Goal: Book appointment/travel/reservation

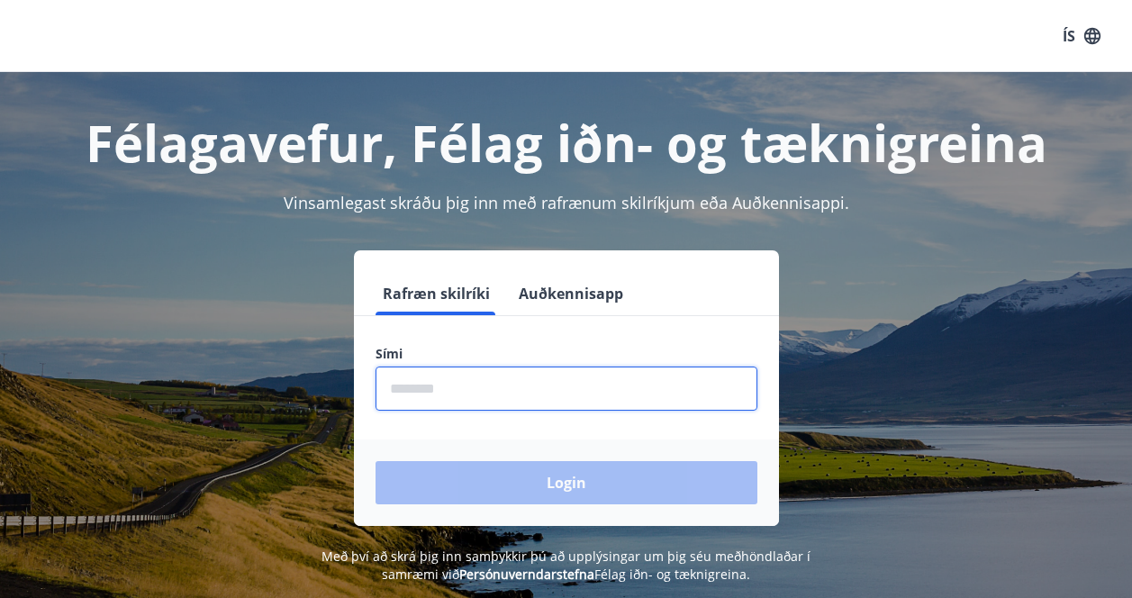
click at [514, 371] on input "phone" at bounding box center [567, 389] width 382 height 44
type input "********"
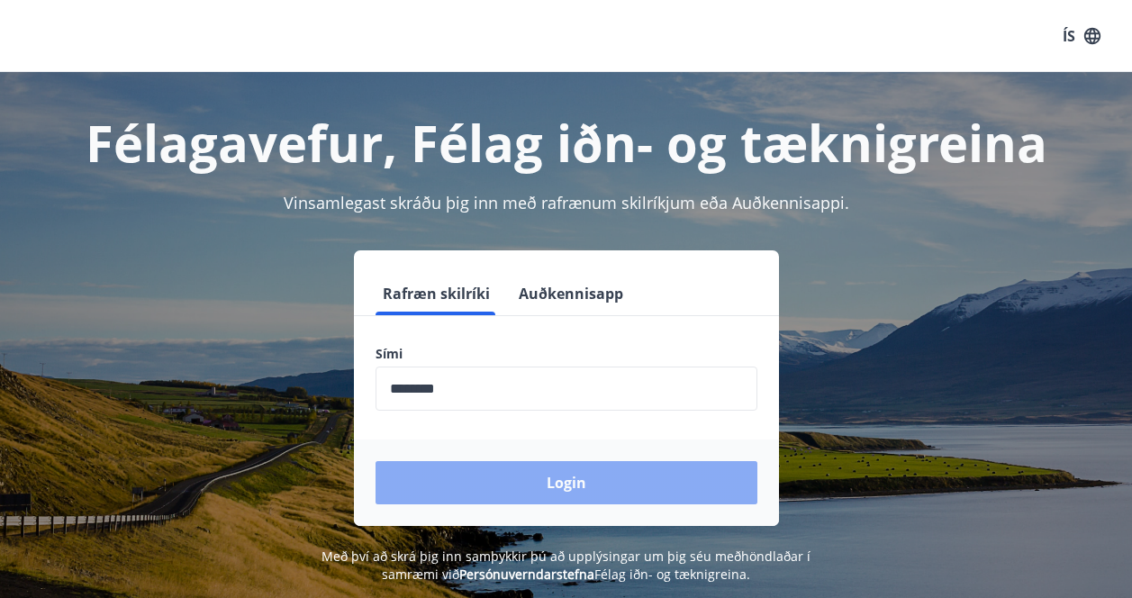
click at [500, 483] on button "Login" at bounding box center [567, 482] width 382 height 43
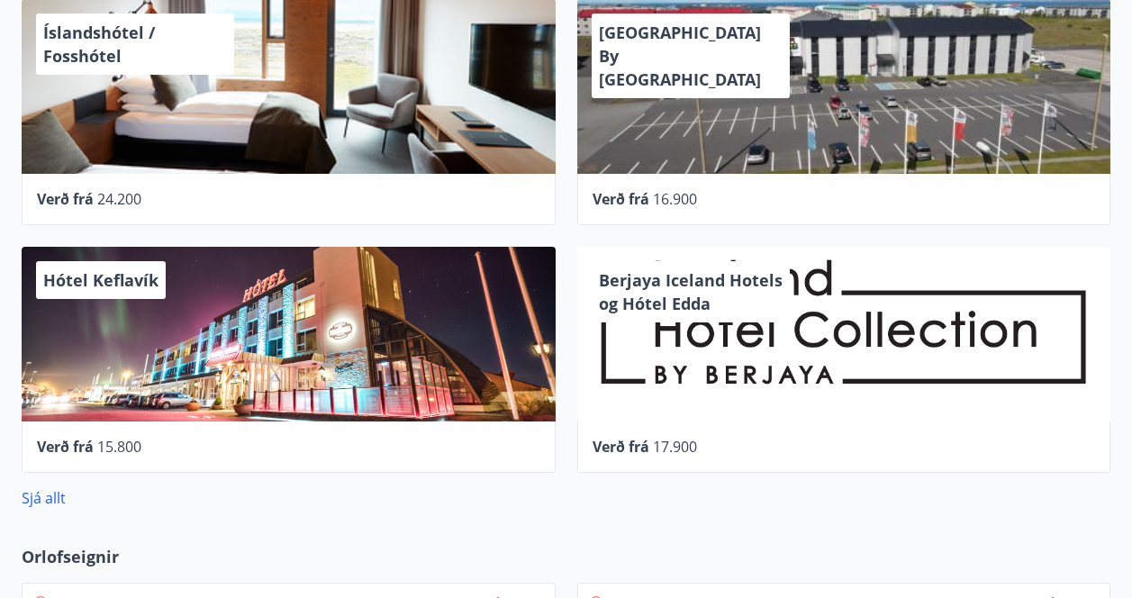
scroll to position [1075, 0]
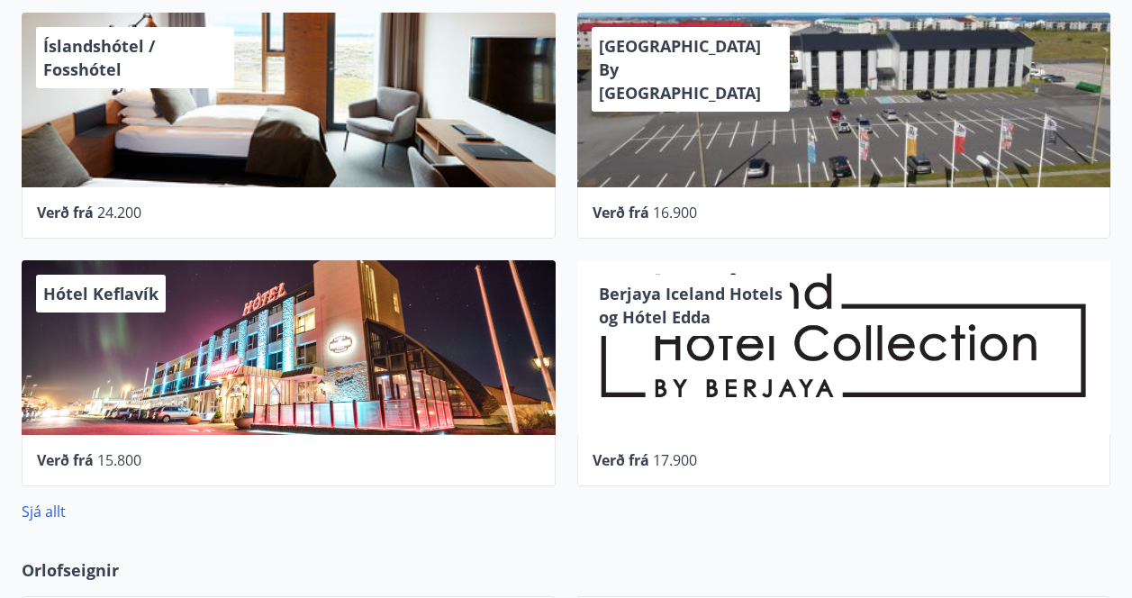
click at [341, 350] on div "Hótel Keflavík" at bounding box center [289, 347] width 534 height 175
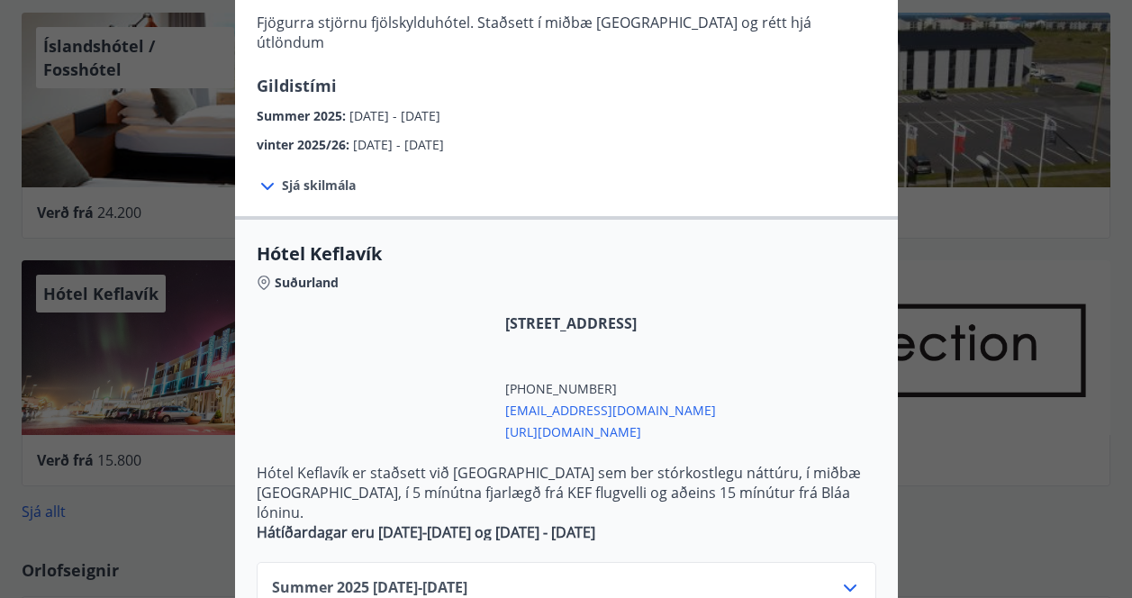
scroll to position [185, 0]
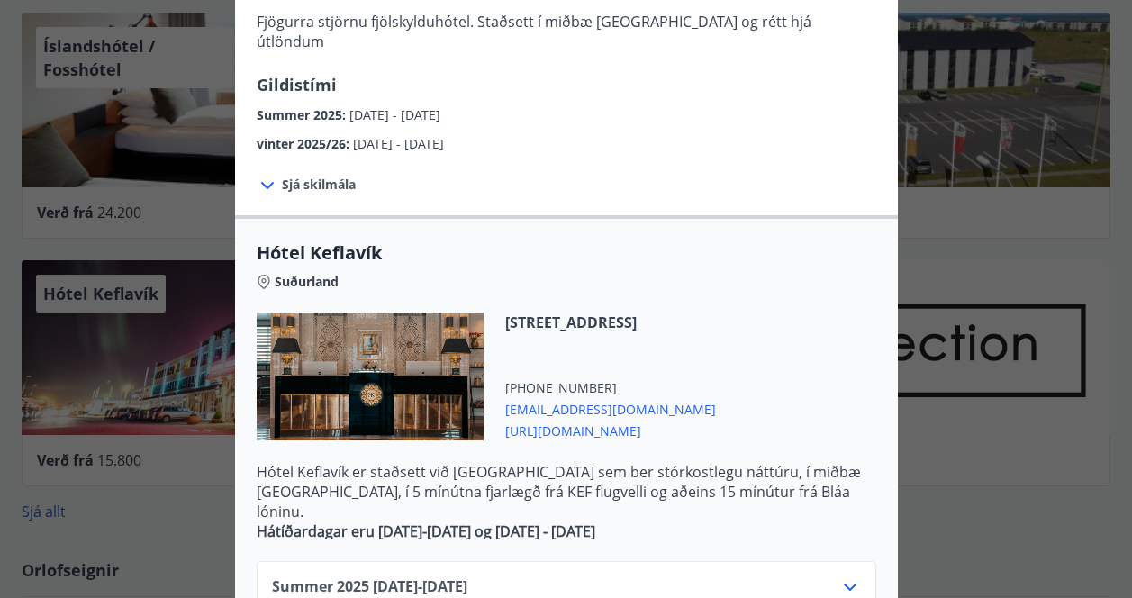
click at [322, 176] on span "Sjá skilmála" at bounding box center [319, 185] width 74 height 18
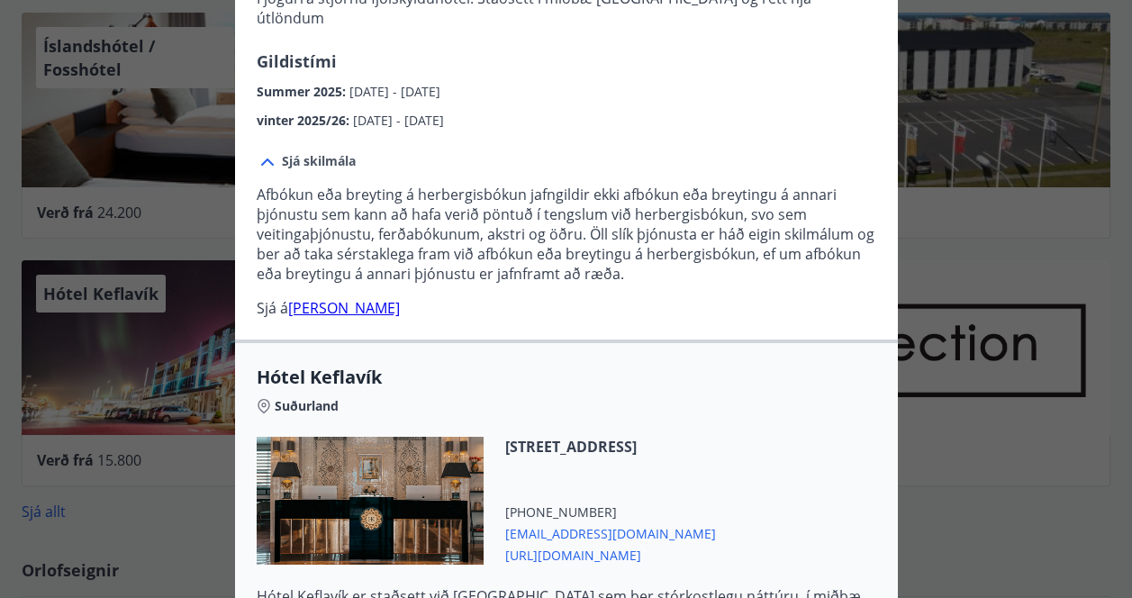
scroll to position [209, 0]
click at [382, 297] on link "[PERSON_NAME]" at bounding box center [344, 307] width 112 height 20
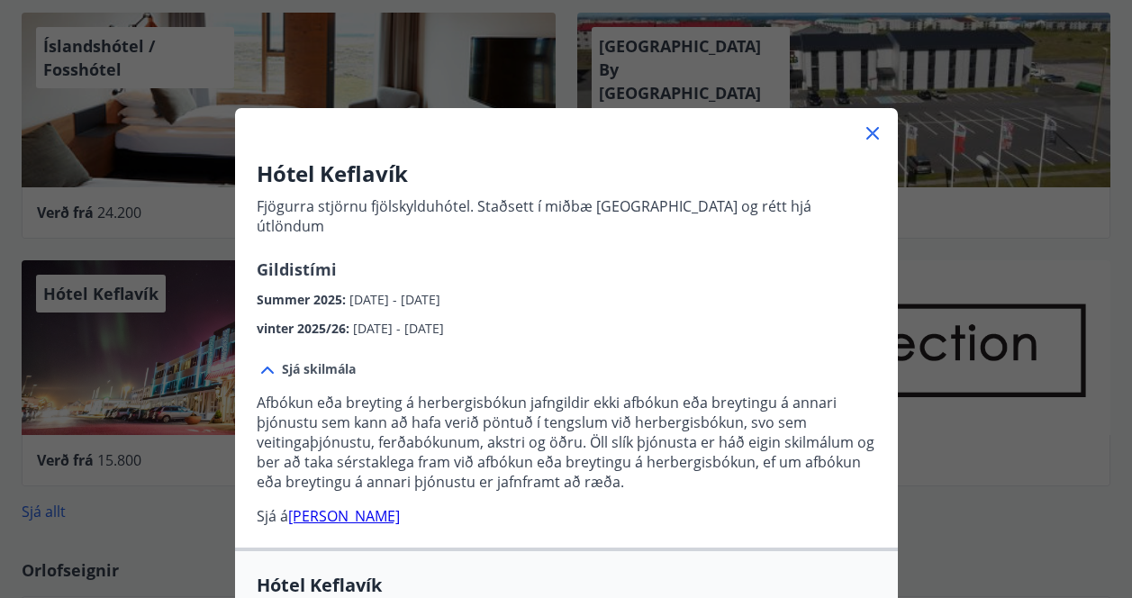
click at [873, 133] on icon at bounding box center [872, 133] width 3 height 3
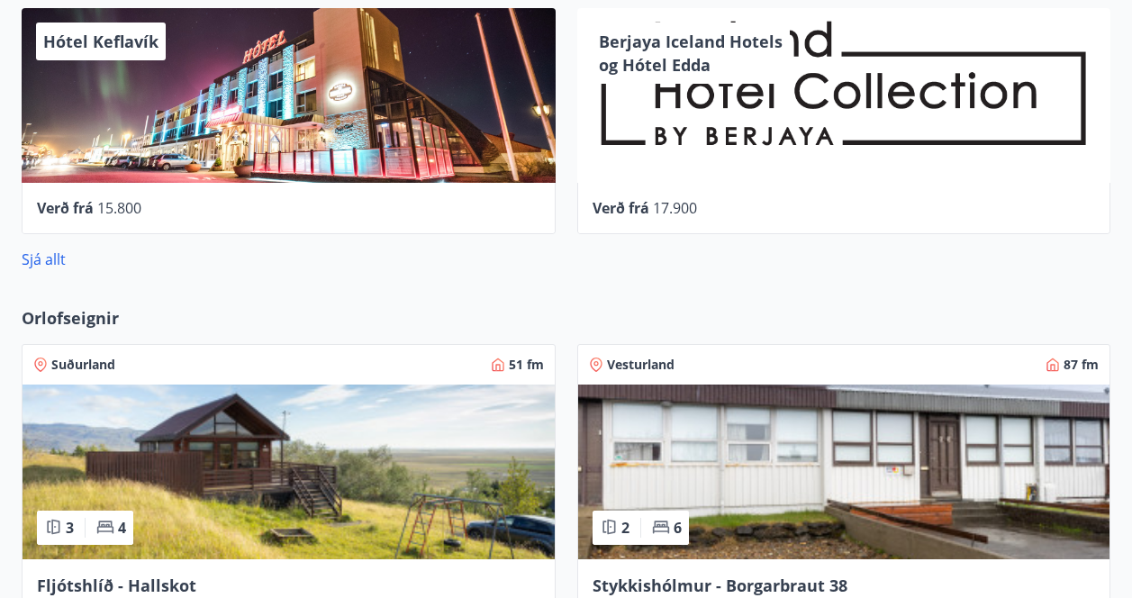
scroll to position [1325, 0]
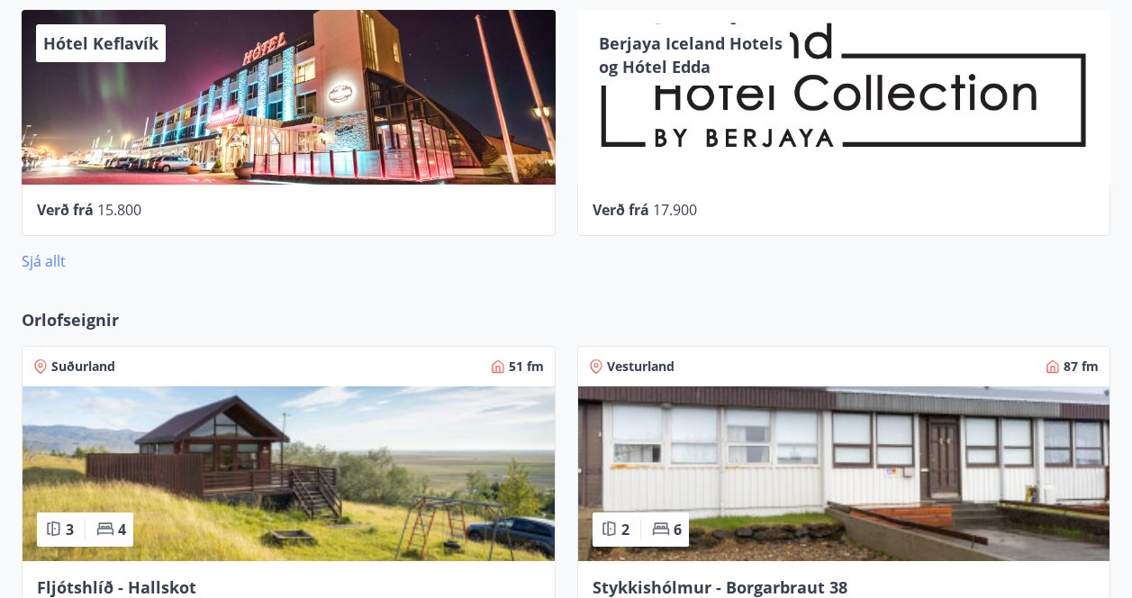
click at [56, 260] on link "Sjá allt" at bounding box center [44, 261] width 44 height 20
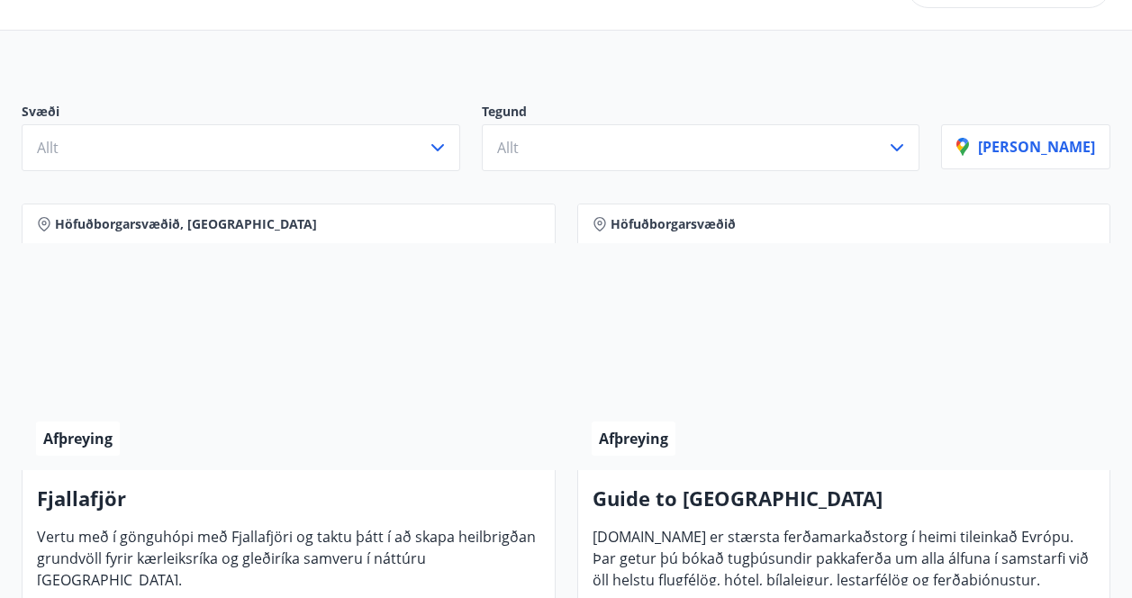
scroll to position [126, 0]
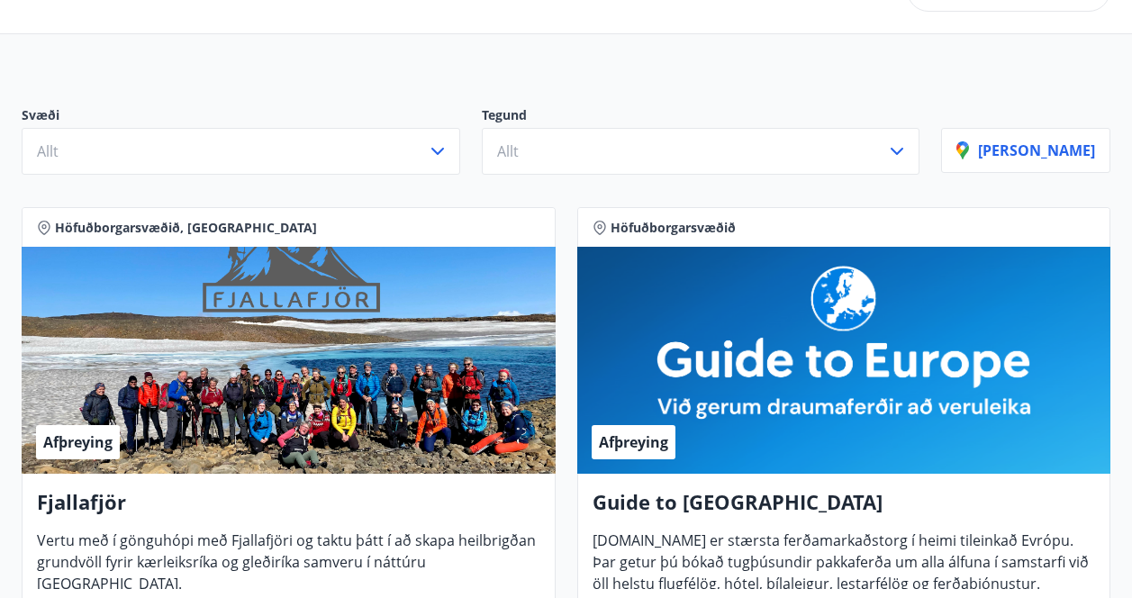
click at [648, 228] on span "Höfuðborgarsvæðið" at bounding box center [673, 228] width 125 height 18
click at [441, 149] on button "Allt" at bounding box center [241, 151] width 439 height 47
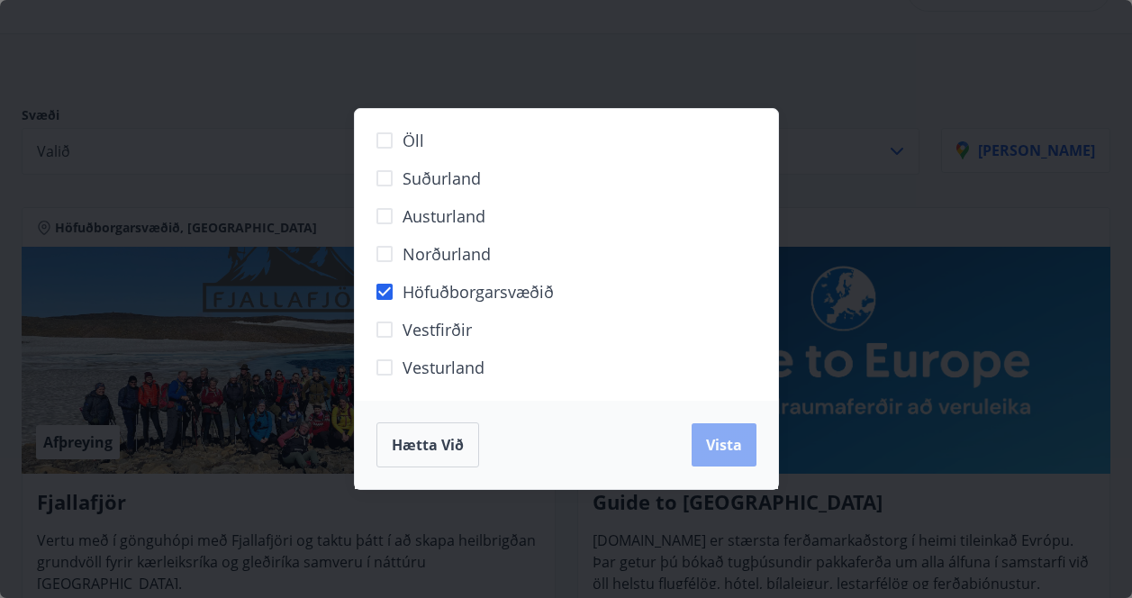
click at [721, 443] on span "Vista" at bounding box center [724, 445] width 36 height 20
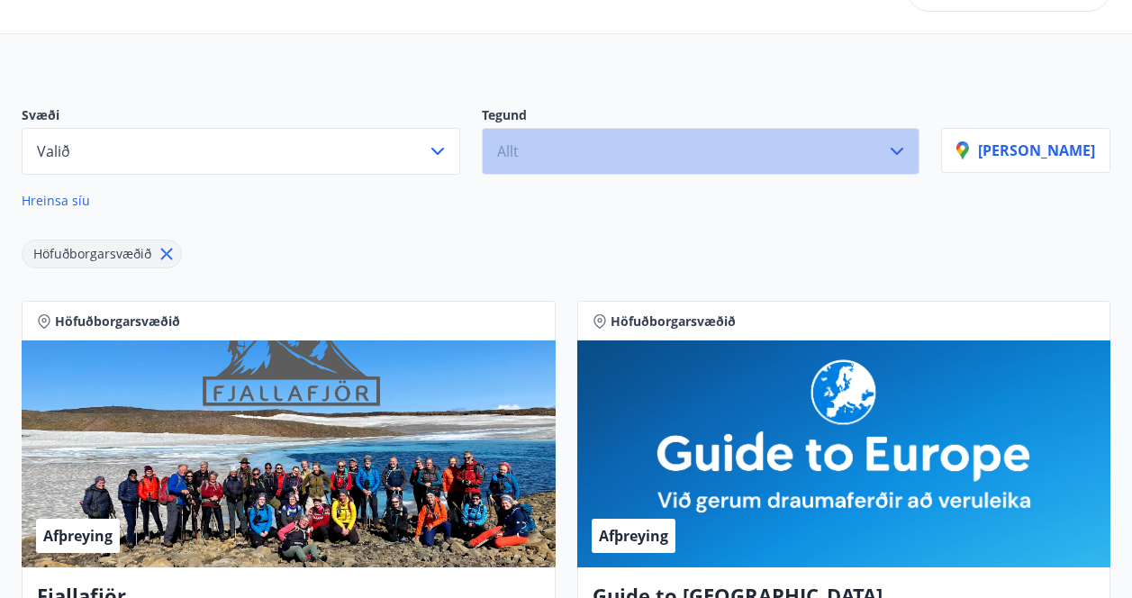
click at [732, 147] on button "Allt" at bounding box center [701, 151] width 439 height 47
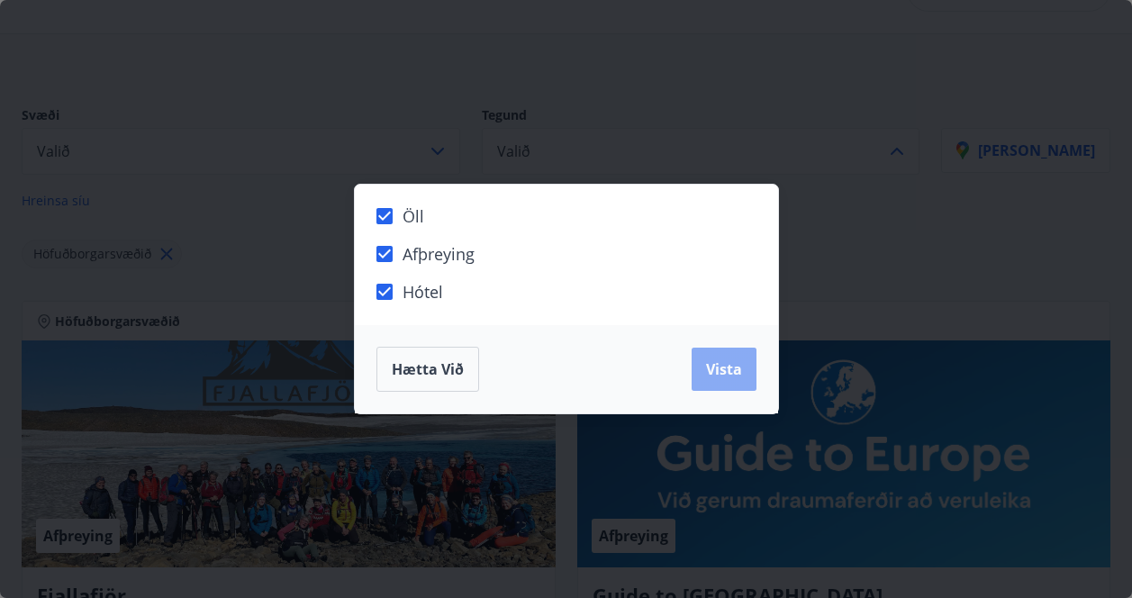
click at [707, 365] on span "Vista" at bounding box center [724, 369] width 36 height 20
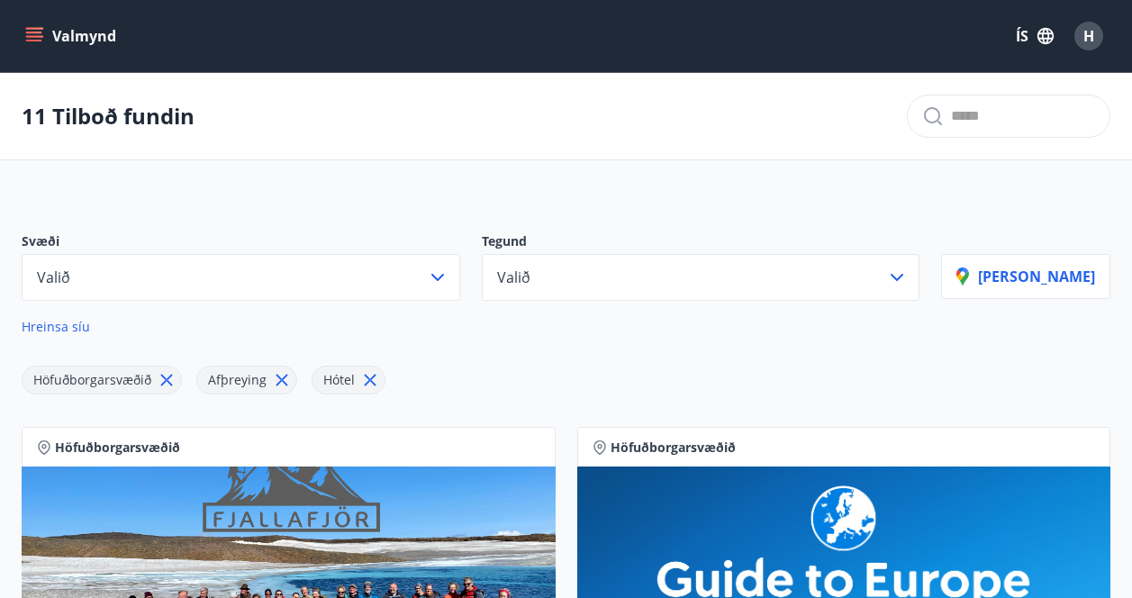
click at [64, 330] on span "Hreinsa síu" at bounding box center [56, 326] width 68 height 17
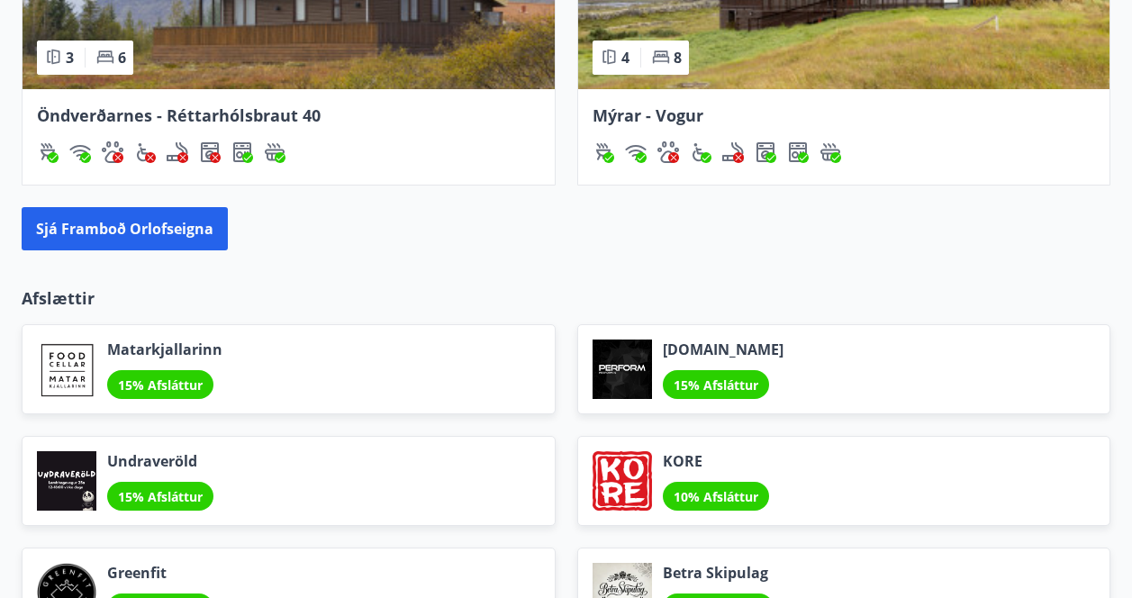
scroll to position [2132, 0]
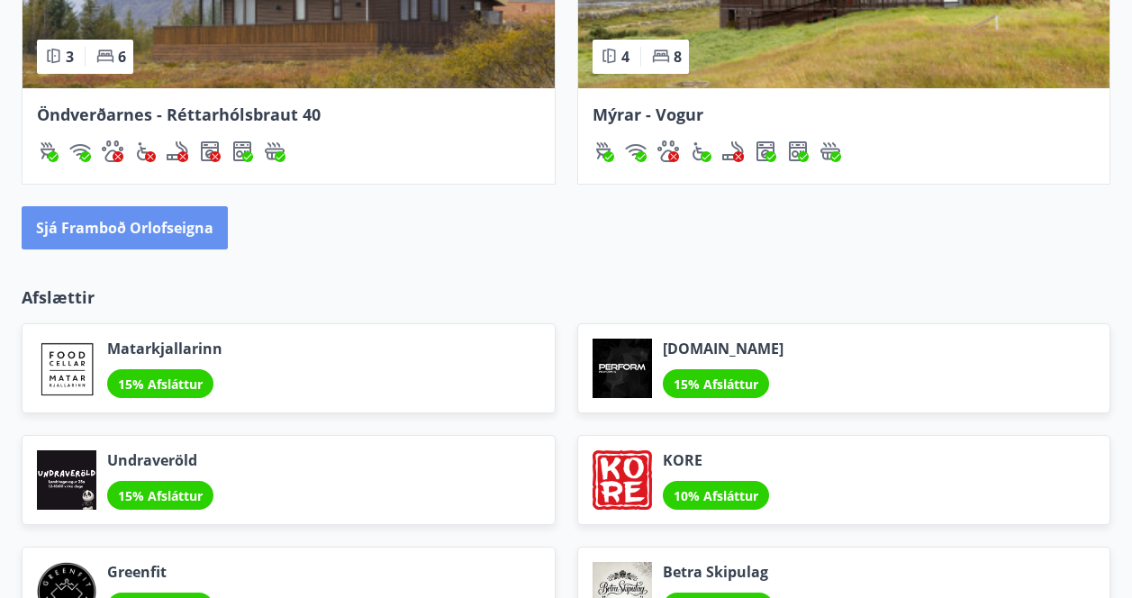
click at [137, 226] on button "Sjá framboð orlofseigna" at bounding box center [125, 227] width 206 height 43
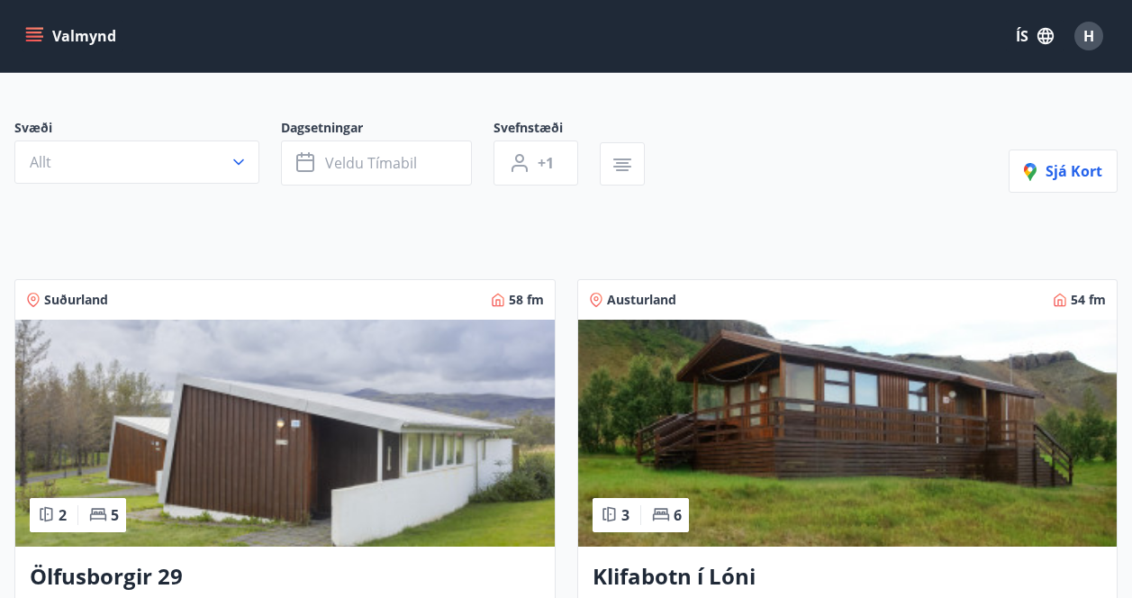
scroll to position [115, 0]
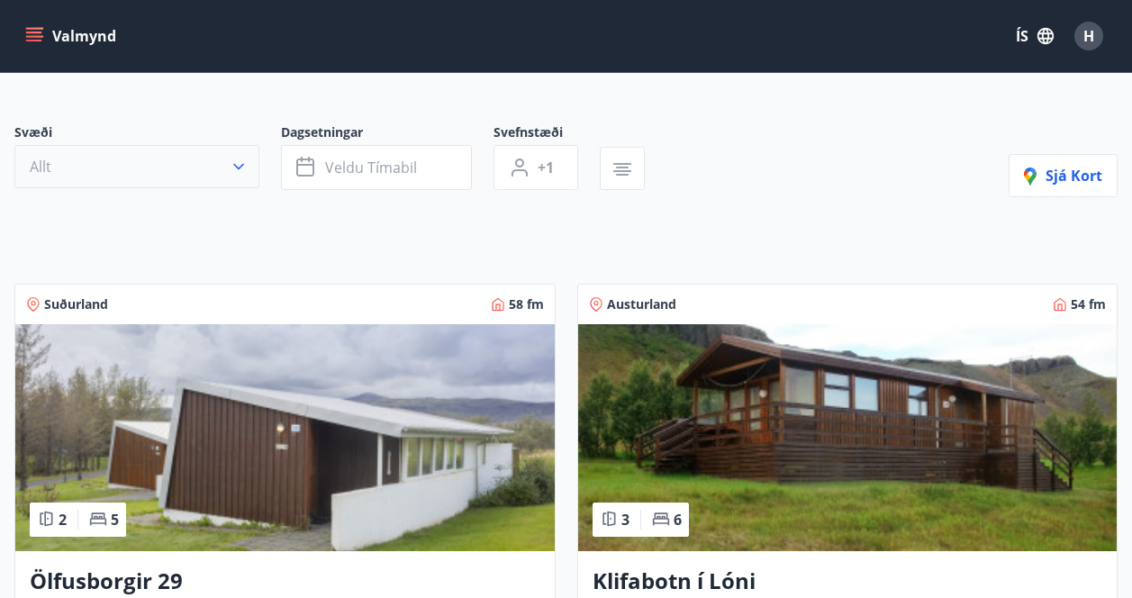
click at [133, 154] on button "Allt" at bounding box center [136, 166] width 245 height 43
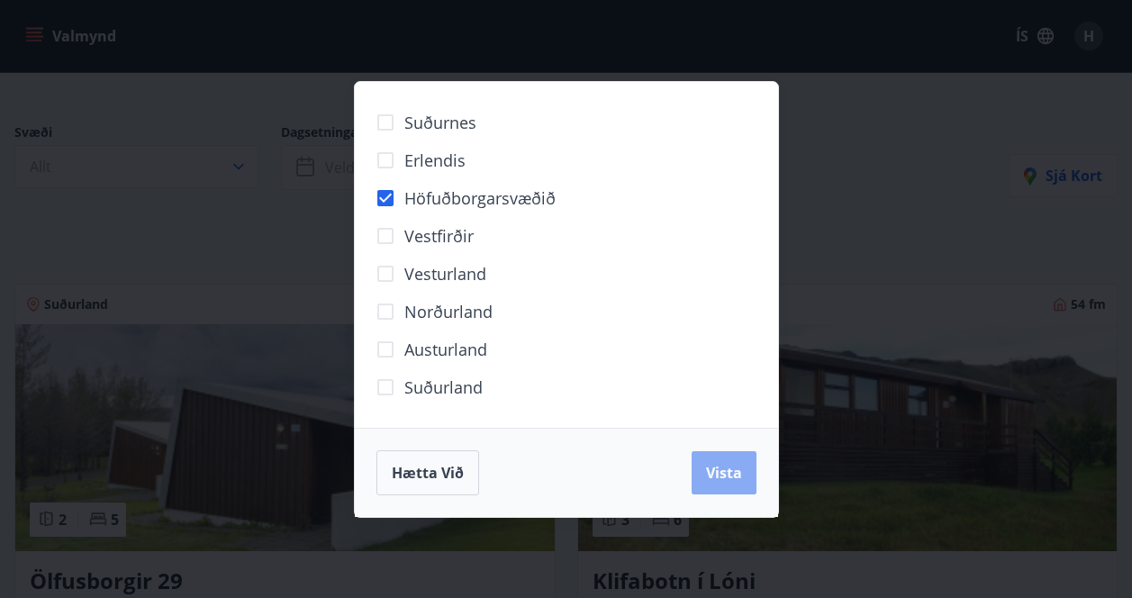
click at [737, 479] on span "Vista" at bounding box center [724, 473] width 36 height 20
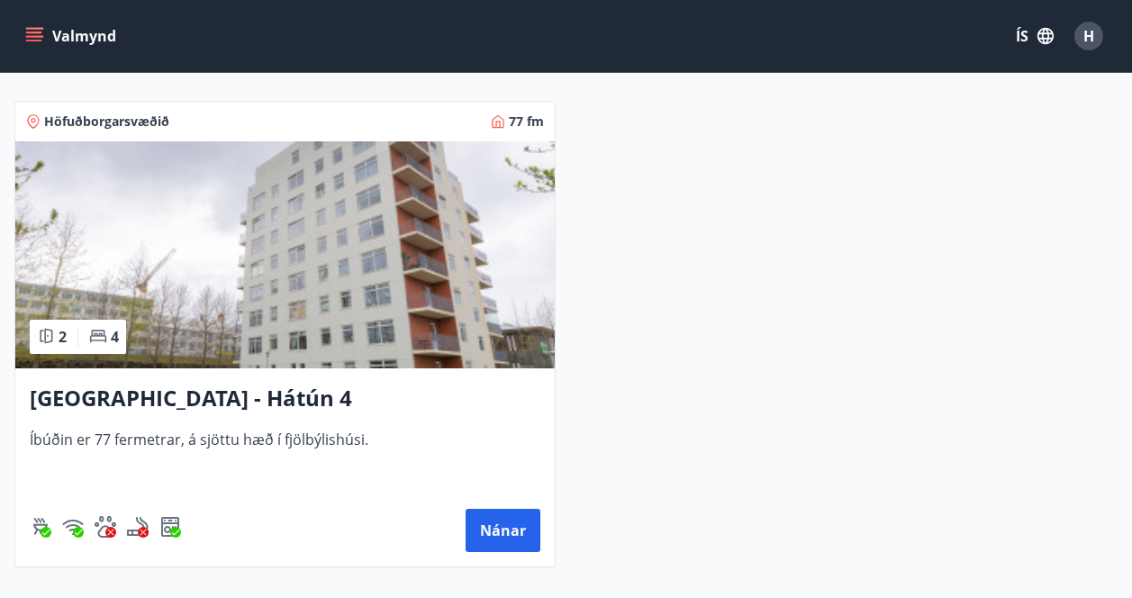
scroll to position [347, 0]
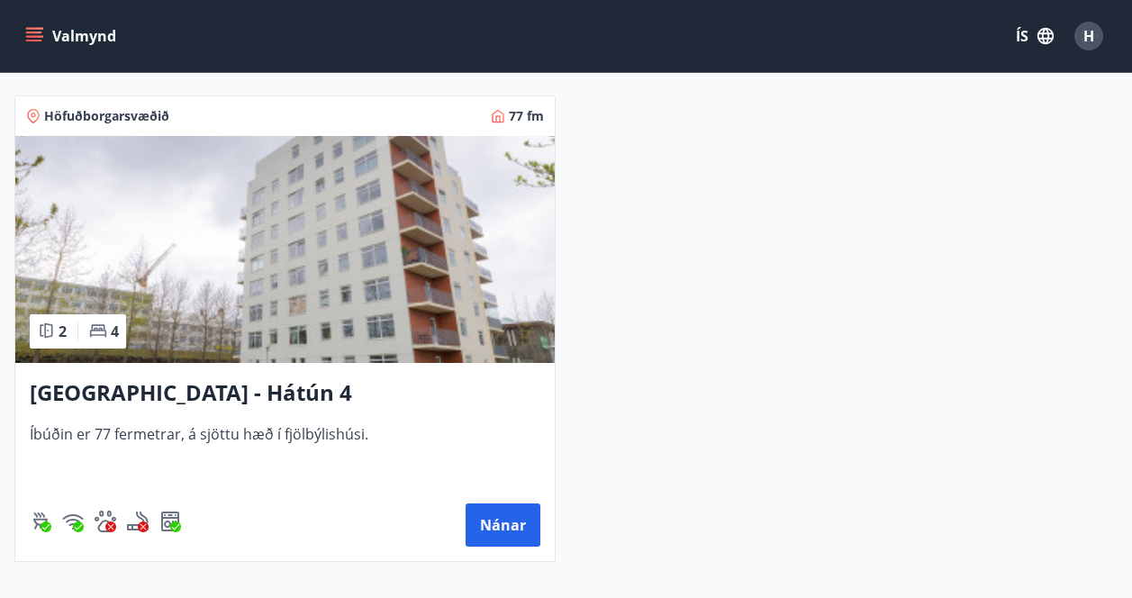
click at [509, 550] on div "[GEOGRAPHIC_DATA] - Hátún 4 Íbúðin er 77 fermetrar, á sjöttu hæð í fjölbýlishús…" at bounding box center [285, 462] width 540 height 198
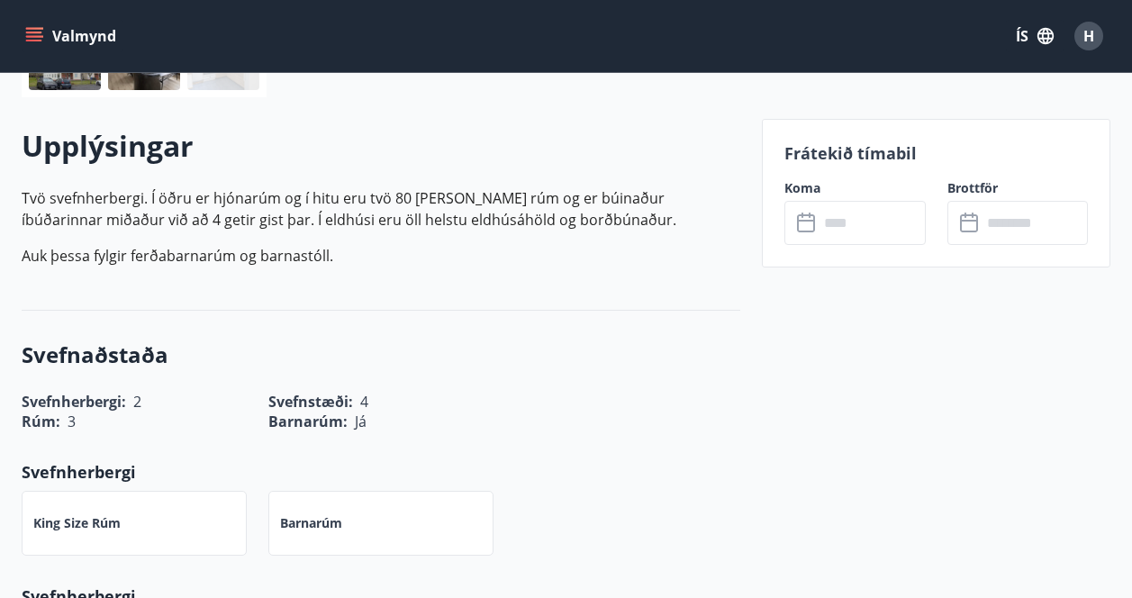
scroll to position [481, 0]
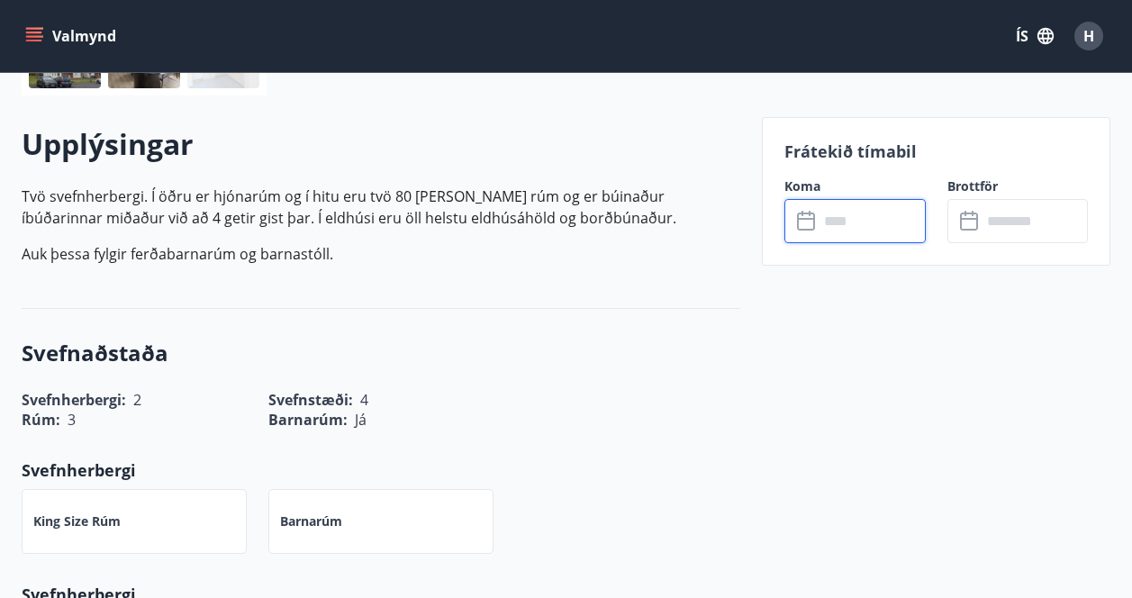
click at [832, 223] on input "text" at bounding box center [872, 221] width 107 height 44
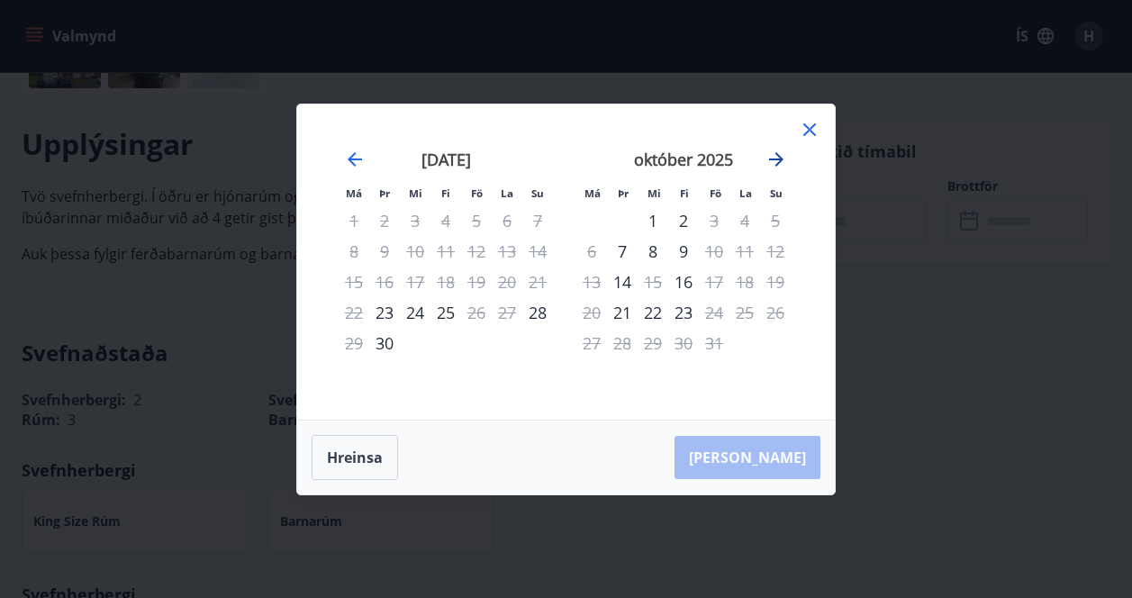
click at [781, 159] on icon "Move forward to switch to the next month." at bounding box center [776, 159] width 14 height 14
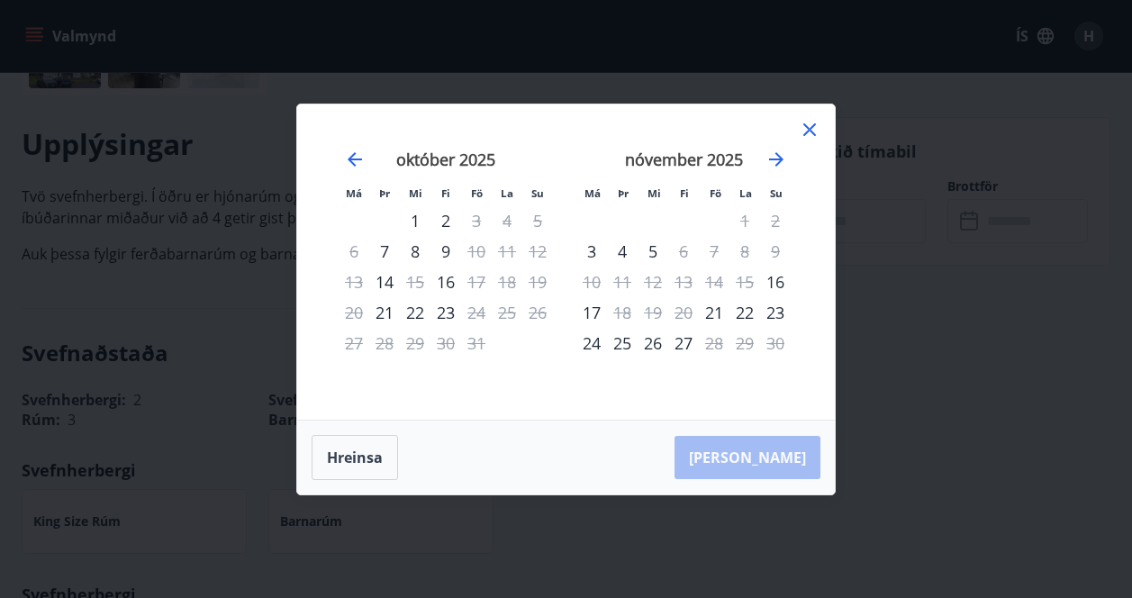
click at [625, 253] on div "4" at bounding box center [622, 251] width 31 height 31
click at [647, 252] on div "5" at bounding box center [653, 251] width 31 height 31
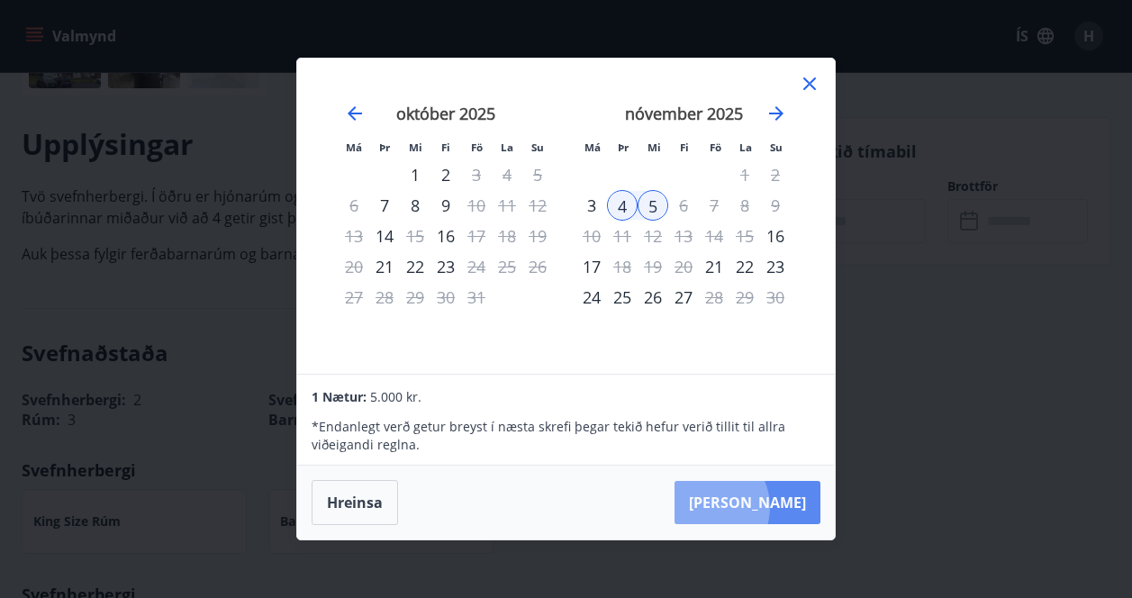
click at [759, 507] on button "[PERSON_NAME]" at bounding box center [748, 502] width 146 height 43
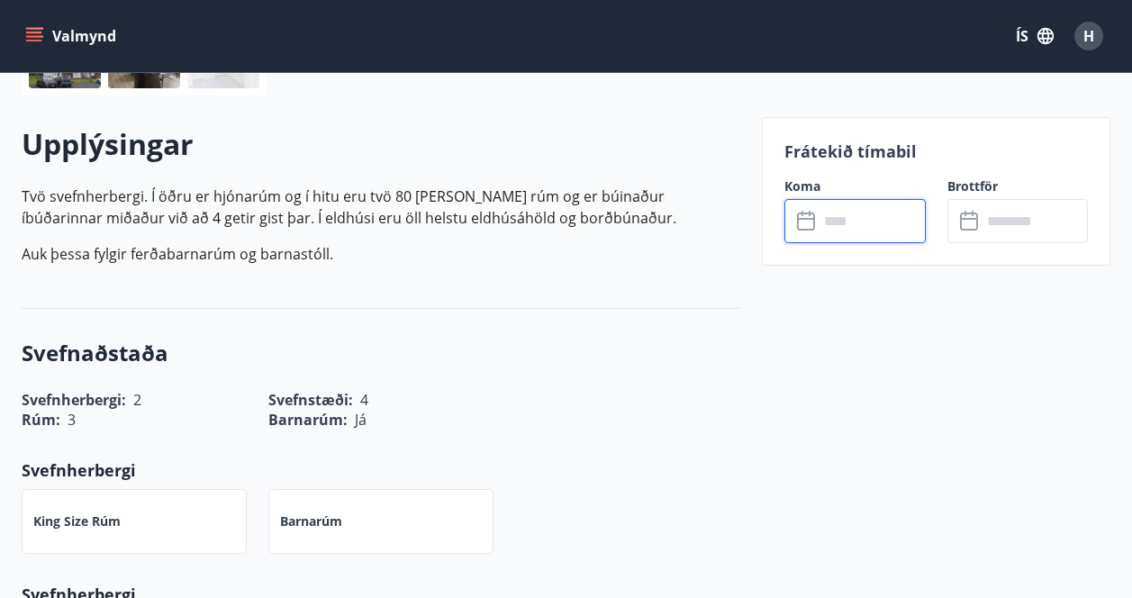
type input "******"
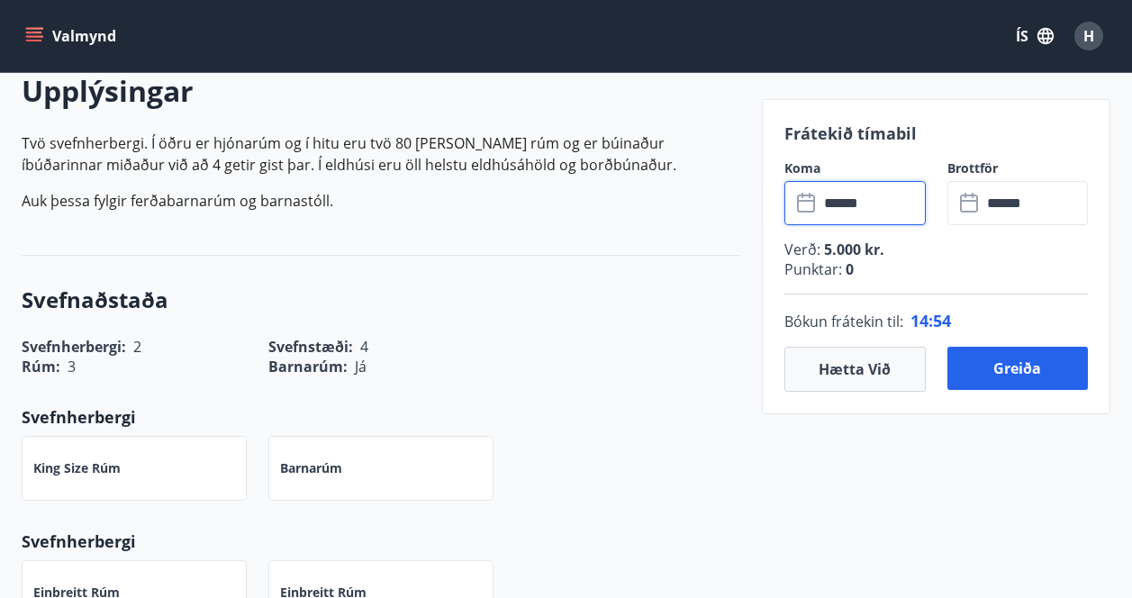
scroll to position [536, 0]
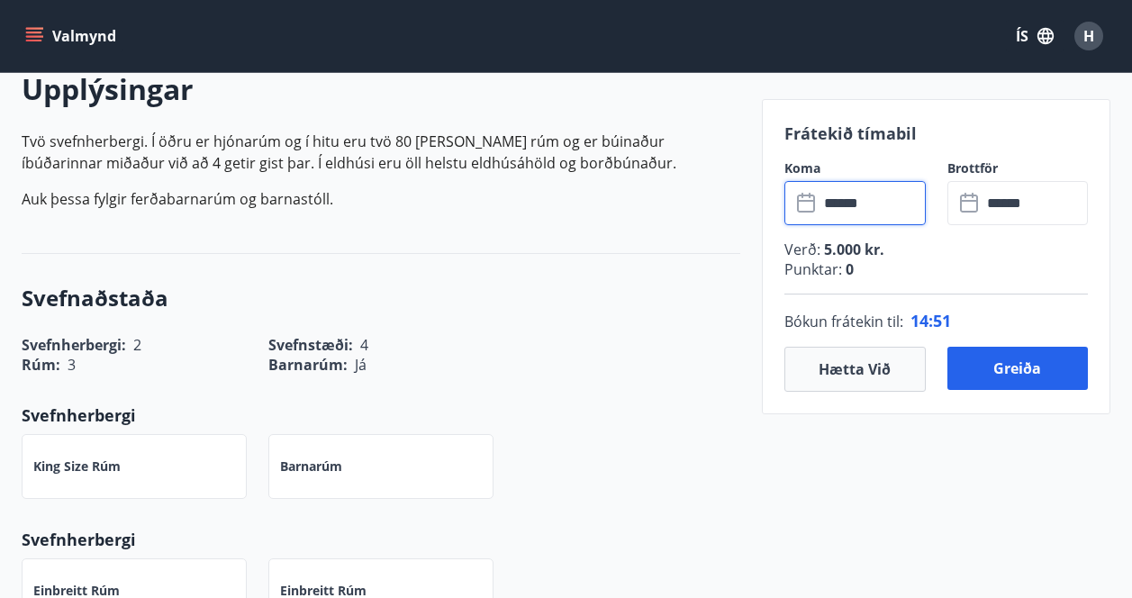
click at [969, 201] on icon at bounding box center [969, 201] width 18 height 2
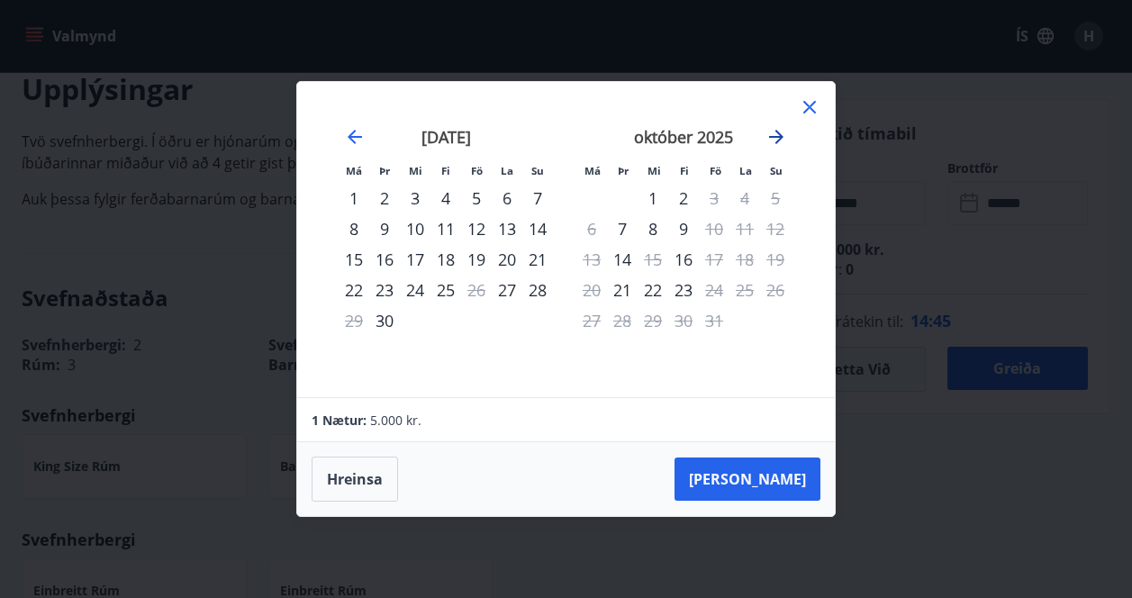
click at [781, 134] on icon "Move forward to switch to the next month." at bounding box center [776, 137] width 14 height 14
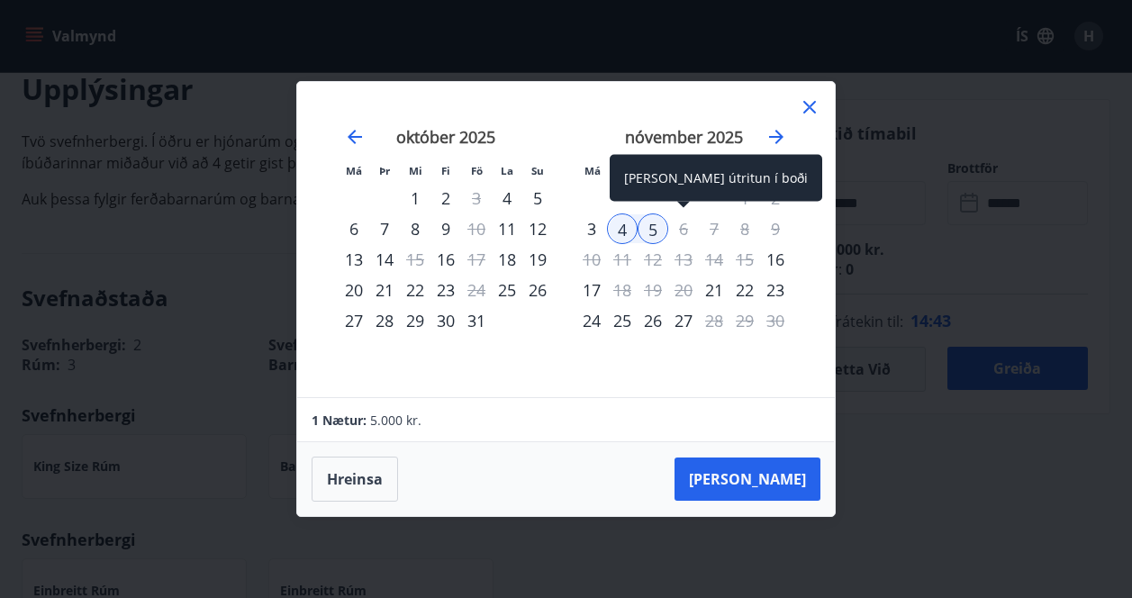
click at [684, 231] on div "6" at bounding box center [684, 229] width 31 height 31
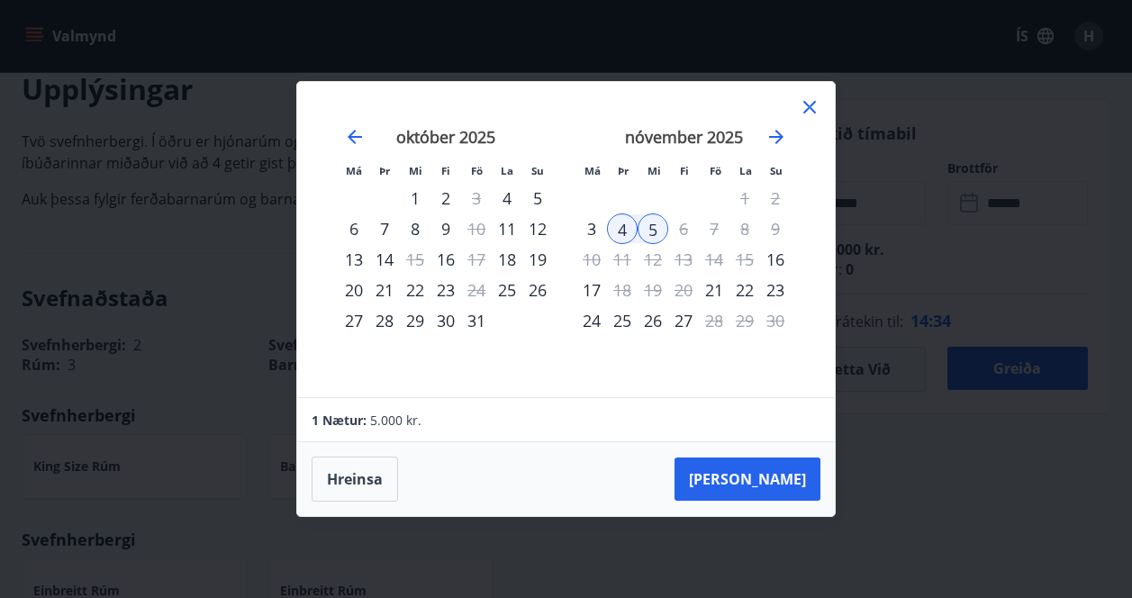
click at [629, 236] on div "4" at bounding box center [622, 229] width 31 height 31
click at [377, 473] on button "Hreinsa" at bounding box center [355, 479] width 86 height 45
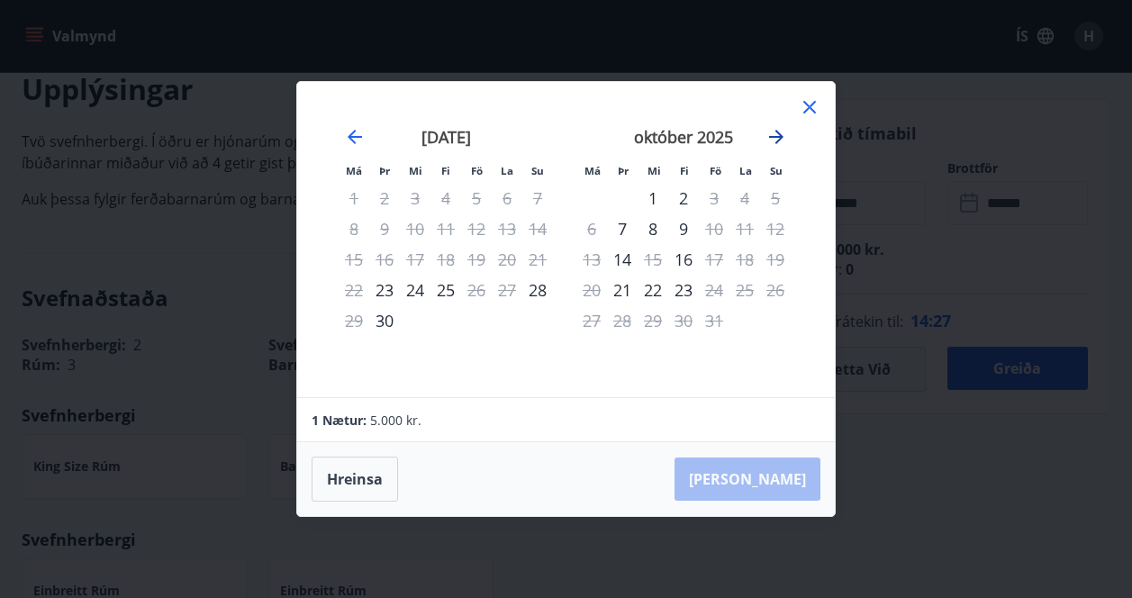
click at [777, 137] on icon "Move forward to switch to the next month." at bounding box center [776, 137] width 14 height 14
click at [653, 229] on div "5" at bounding box center [653, 229] width 31 height 31
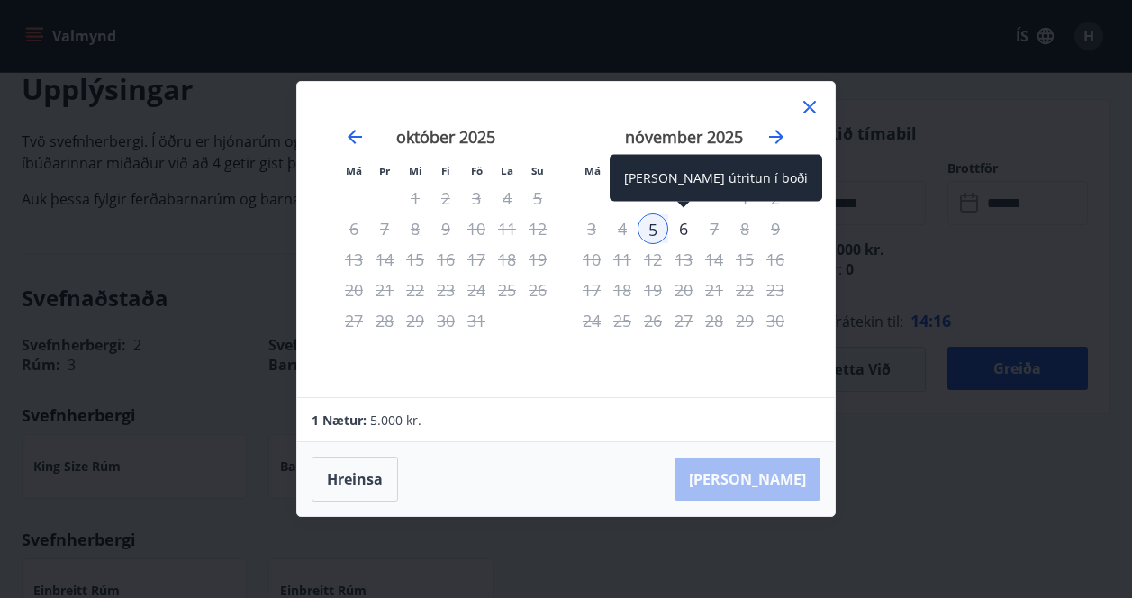
click at [686, 227] on div "6" at bounding box center [684, 229] width 31 height 31
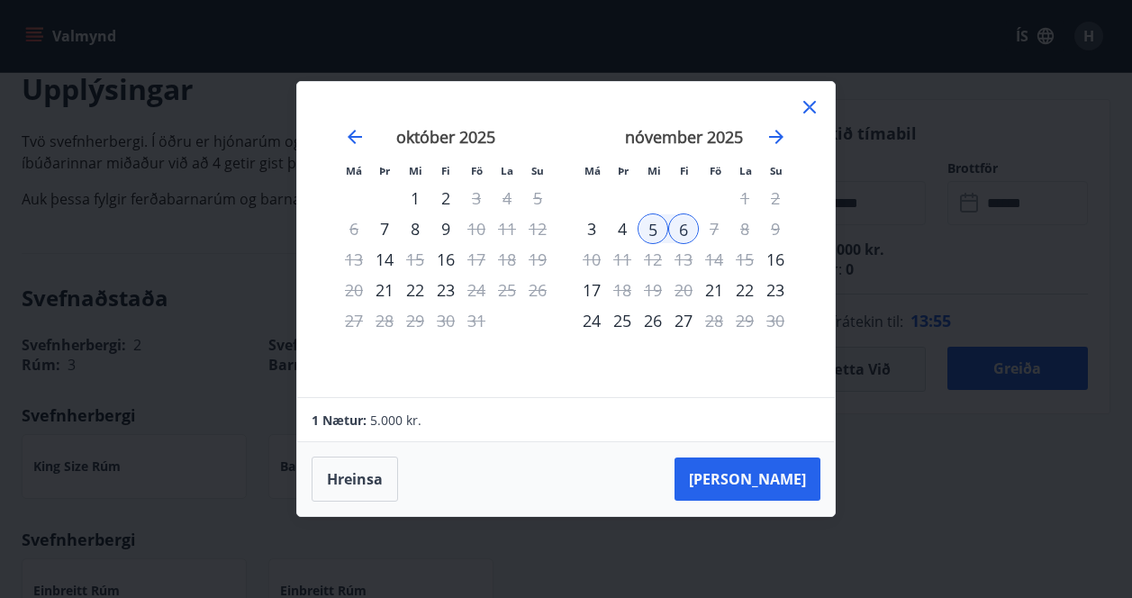
click at [620, 231] on div "4" at bounding box center [622, 229] width 31 height 31
click at [762, 475] on button "[PERSON_NAME]" at bounding box center [748, 479] width 146 height 43
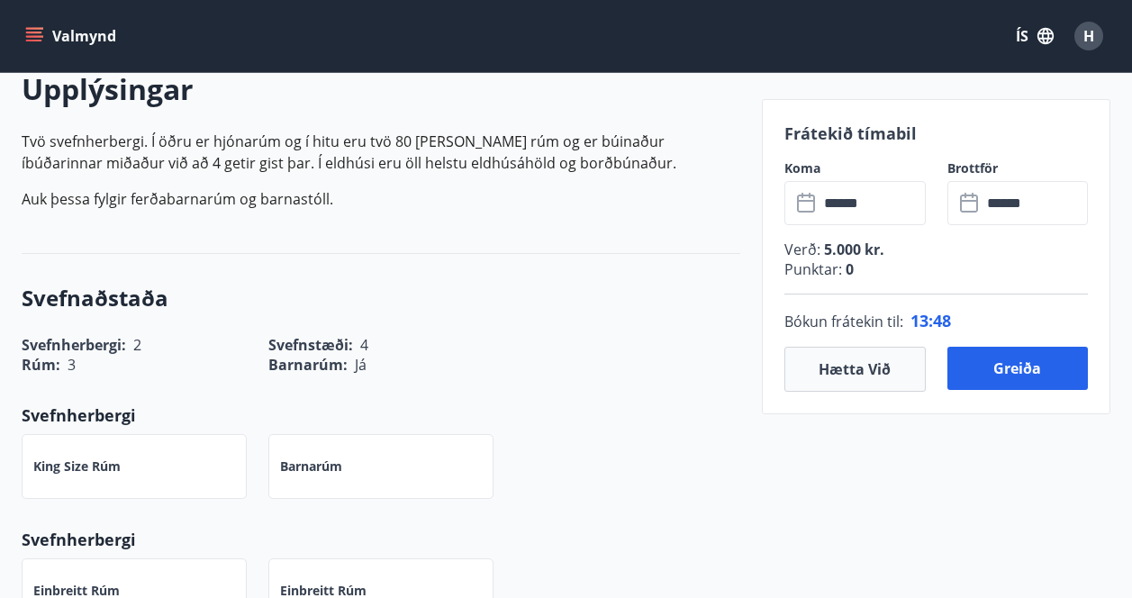
type input "******"
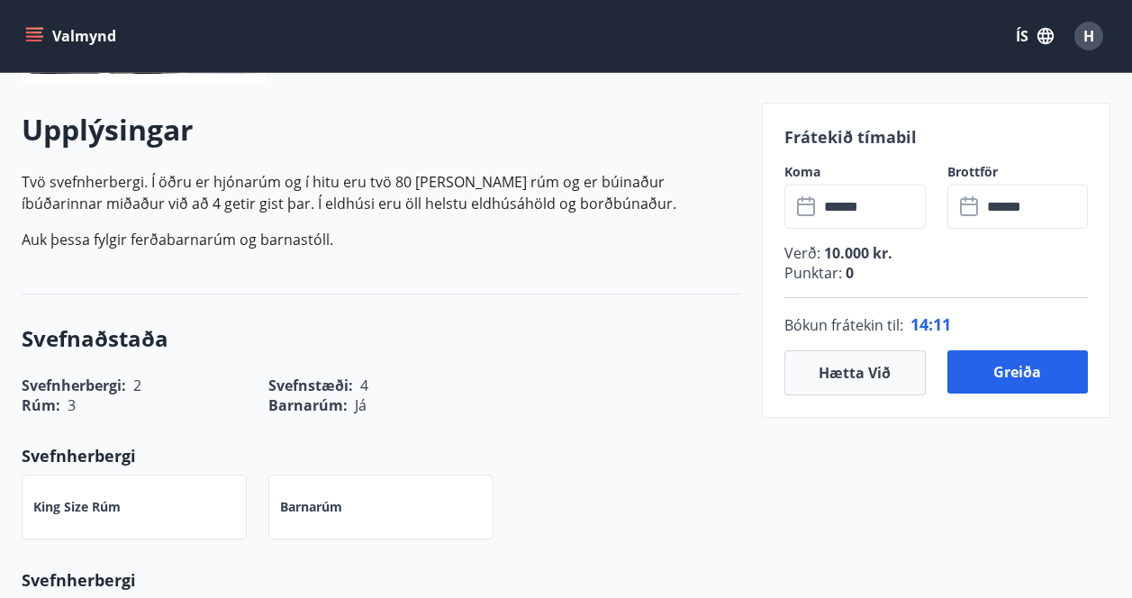
scroll to position [501, 0]
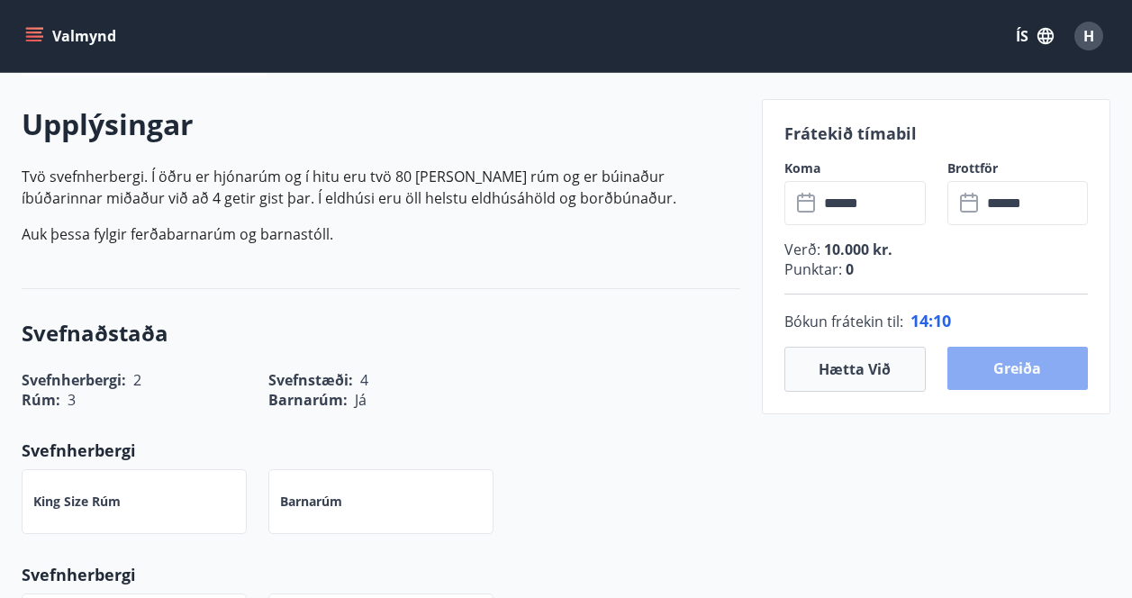
click at [998, 373] on button "Greiða" at bounding box center [1018, 368] width 141 height 43
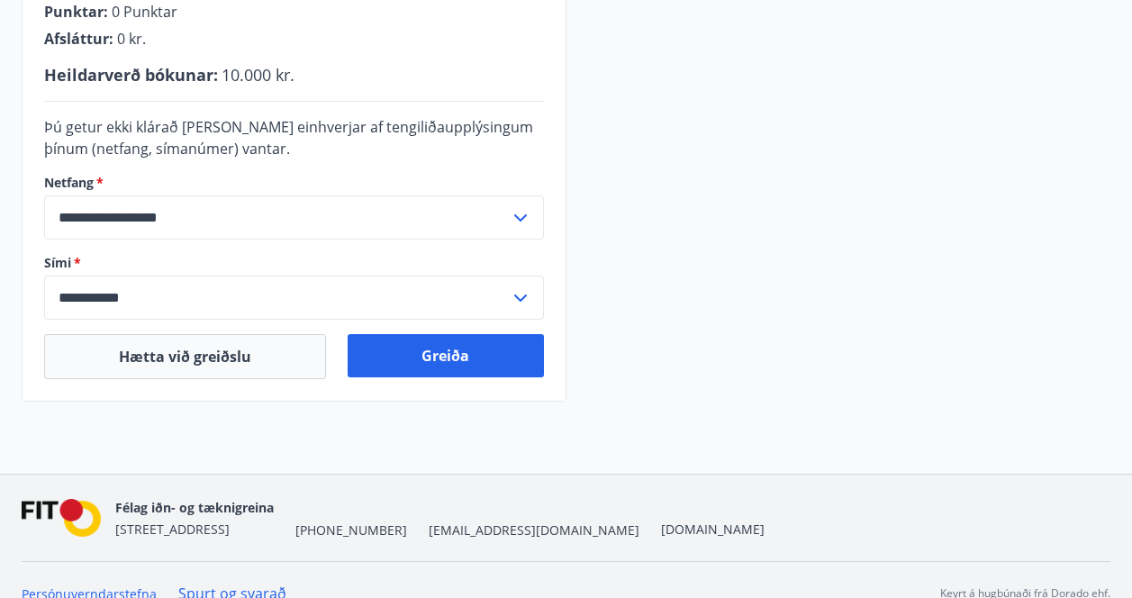
scroll to position [568, 0]
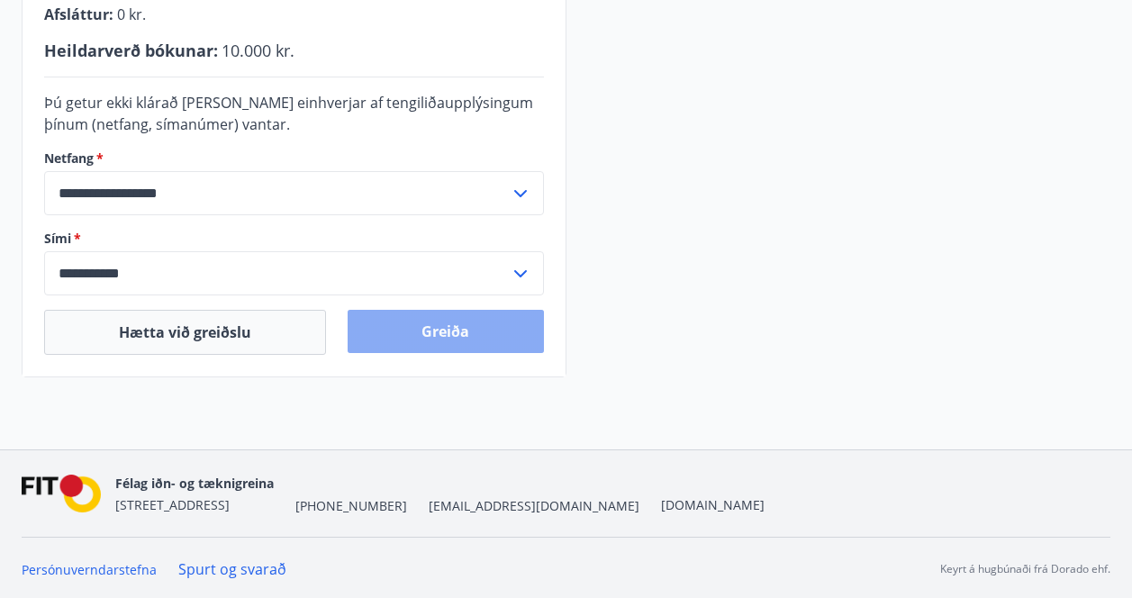
click at [438, 331] on button "Greiða" at bounding box center [446, 331] width 196 height 43
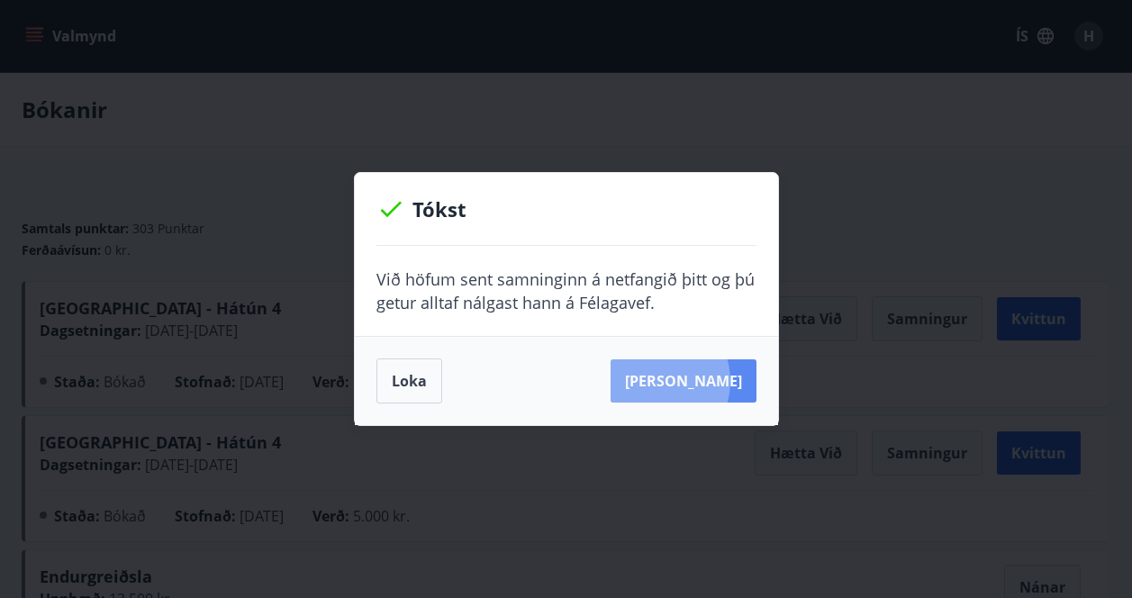
click at [684, 381] on button "Sjá samning" at bounding box center [684, 380] width 146 height 43
click at [618, 141] on div "Tókst Við höfum sent samninginn á netfangið þitt og þú getur alltaf nálgast han…" at bounding box center [566, 299] width 1132 height 598
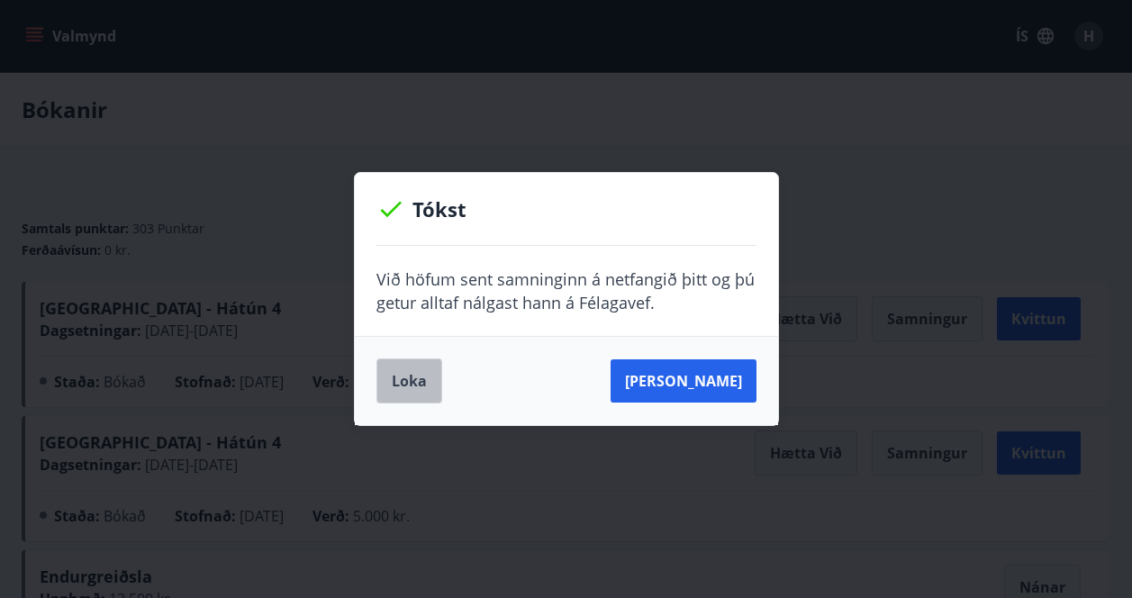
click at [406, 387] on button "Loka" at bounding box center [410, 381] width 66 height 45
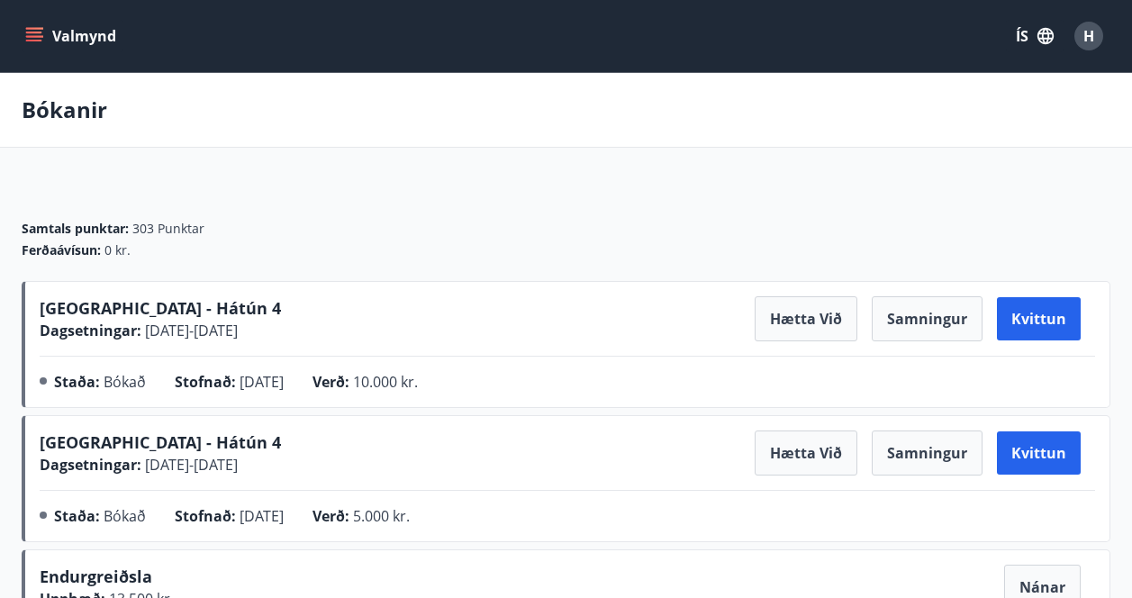
click at [40, 35] on icon "menu" at bounding box center [36, 36] width 20 height 2
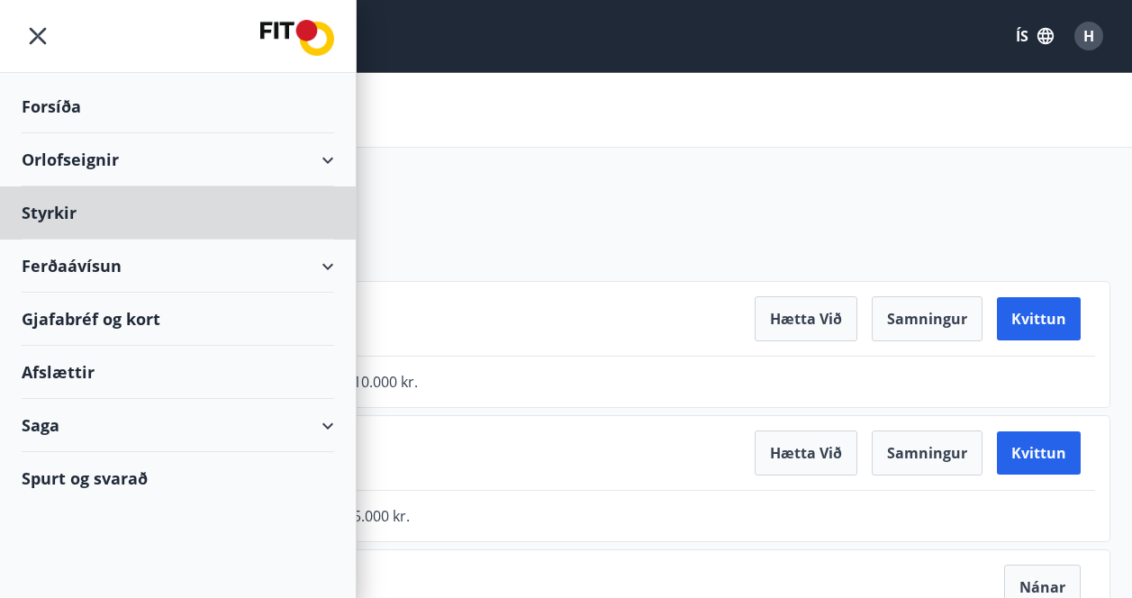
click at [70, 110] on div "Forsíða" at bounding box center [178, 106] width 313 height 53
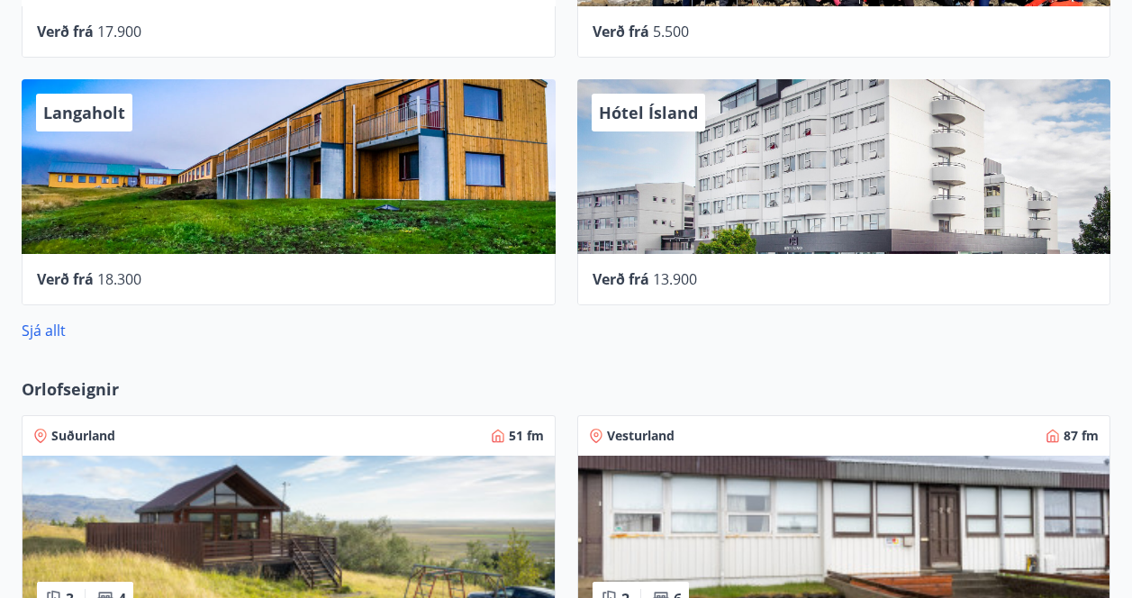
scroll to position [1388, 0]
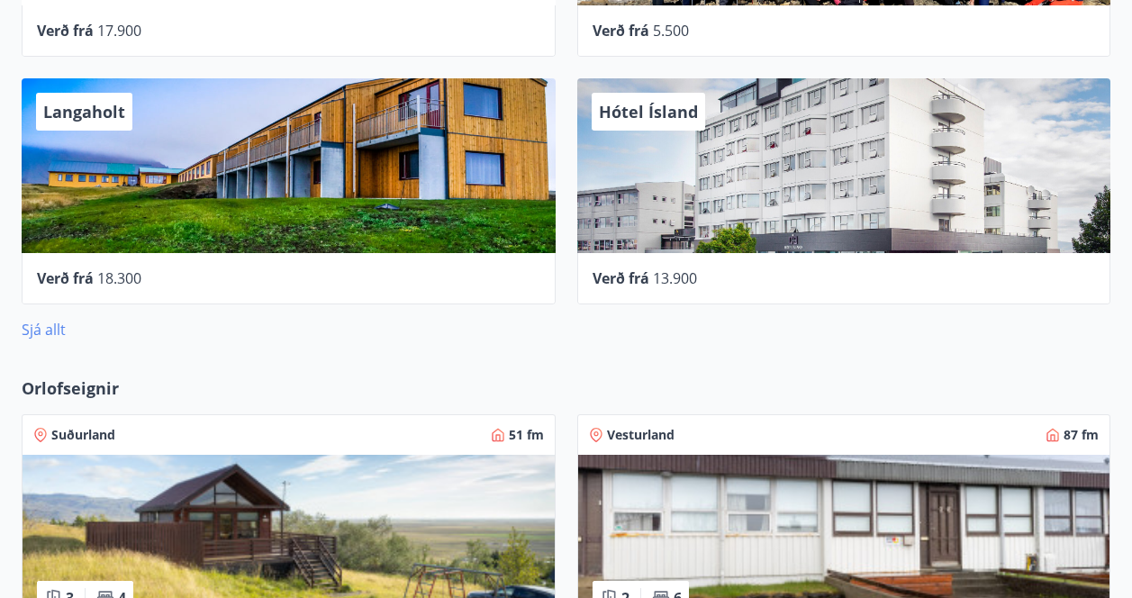
click at [46, 329] on link "Sjá allt" at bounding box center [44, 330] width 44 height 20
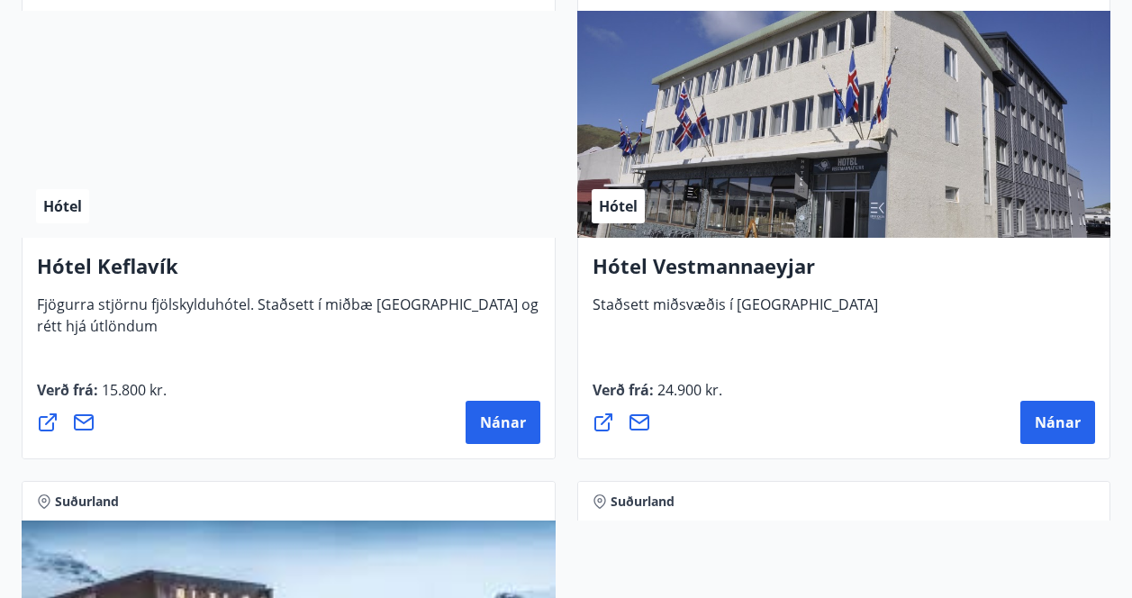
scroll to position [6487, 0]
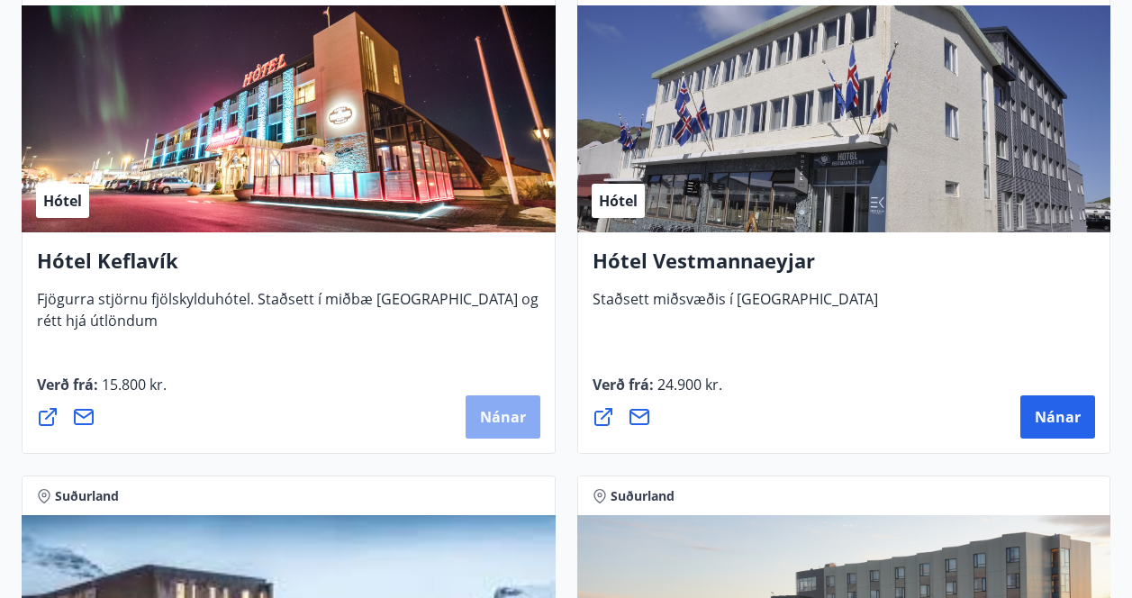
click at [493, 420] on span "Nánar" at bounding box center [503, 417] width 46 height 20
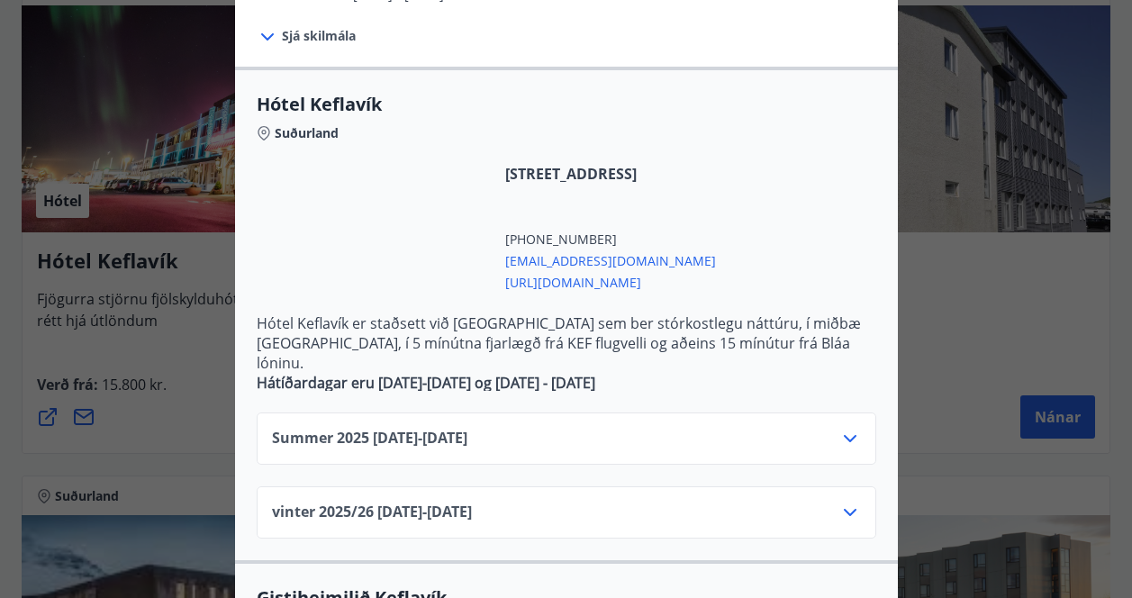
scroll to position [335, 0]
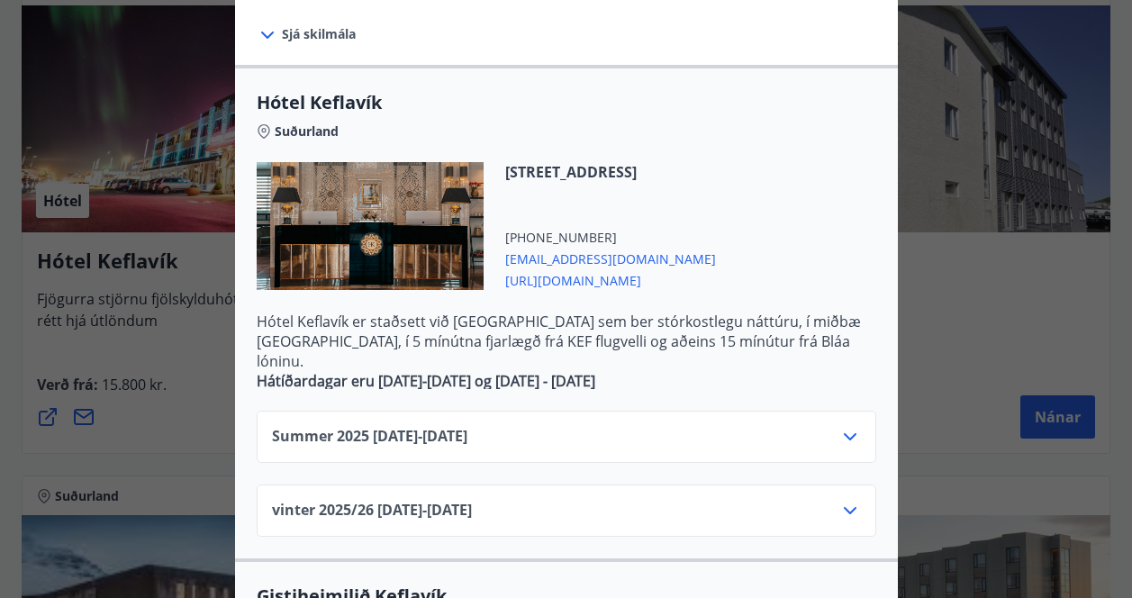
click at [847, 507] on icon at bounding box center [850, 510] width 13 height 7
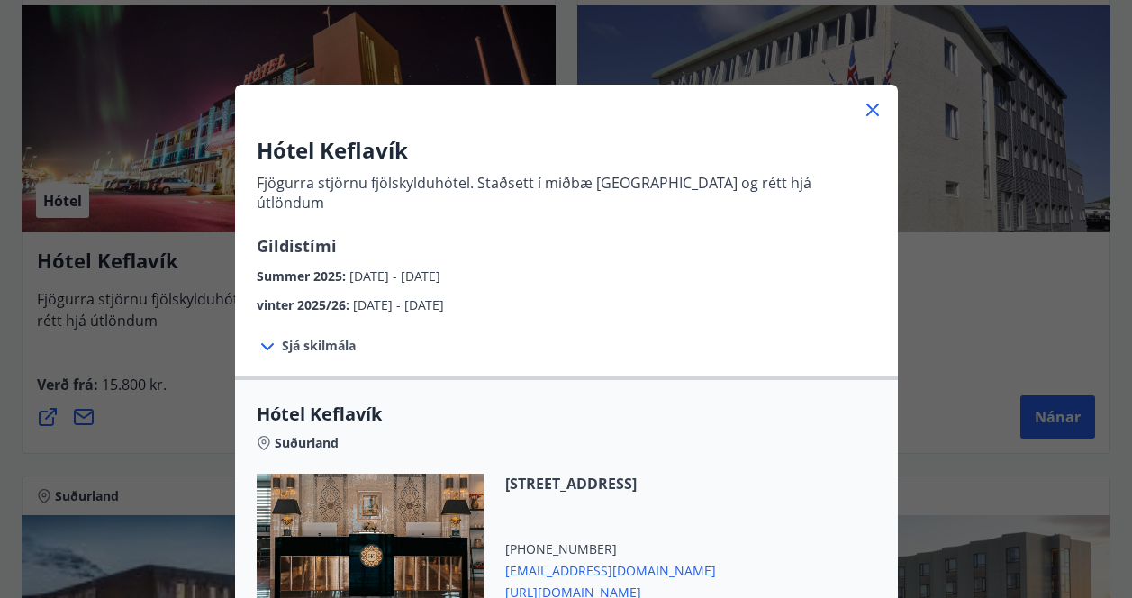
scroll to position [0, 0]
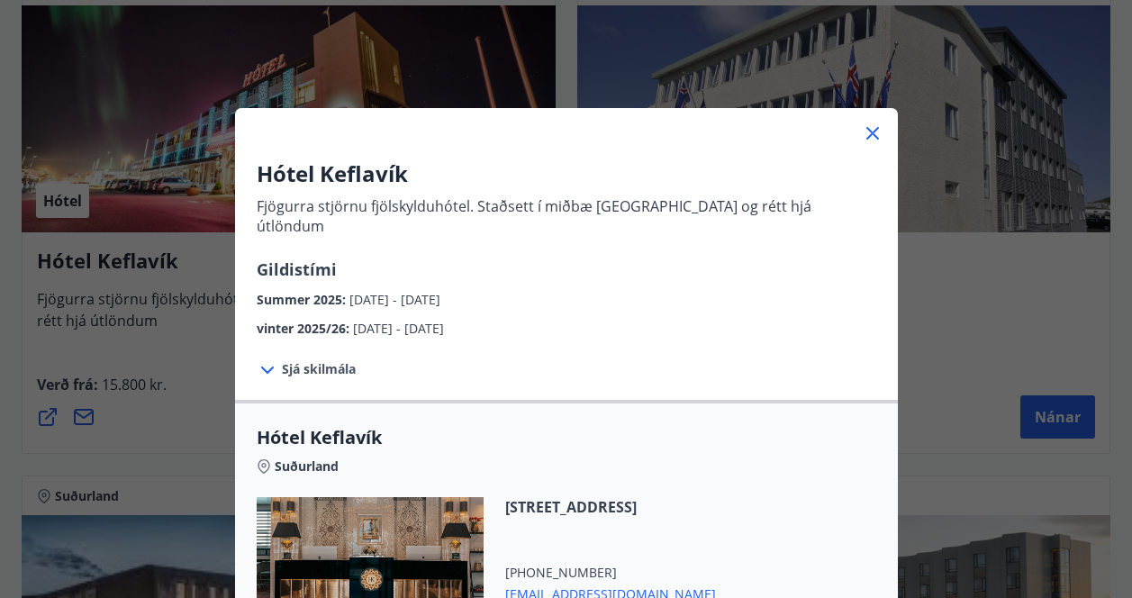
click at [871, 136] on icon at bounding box center [873, 134] width 22 height 22
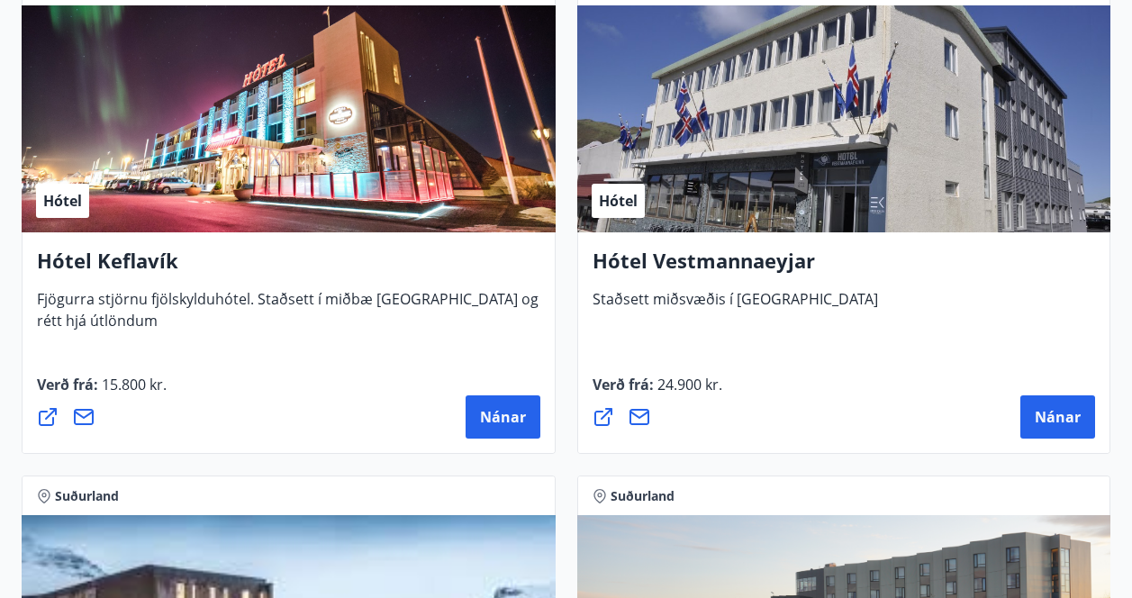
click at [135, 387] on span "15.800 kr." at bounding box center [132, 385] width 68 height 20
click at [47, 420] on icon at bounding box center [48, 417] width 22 height 22
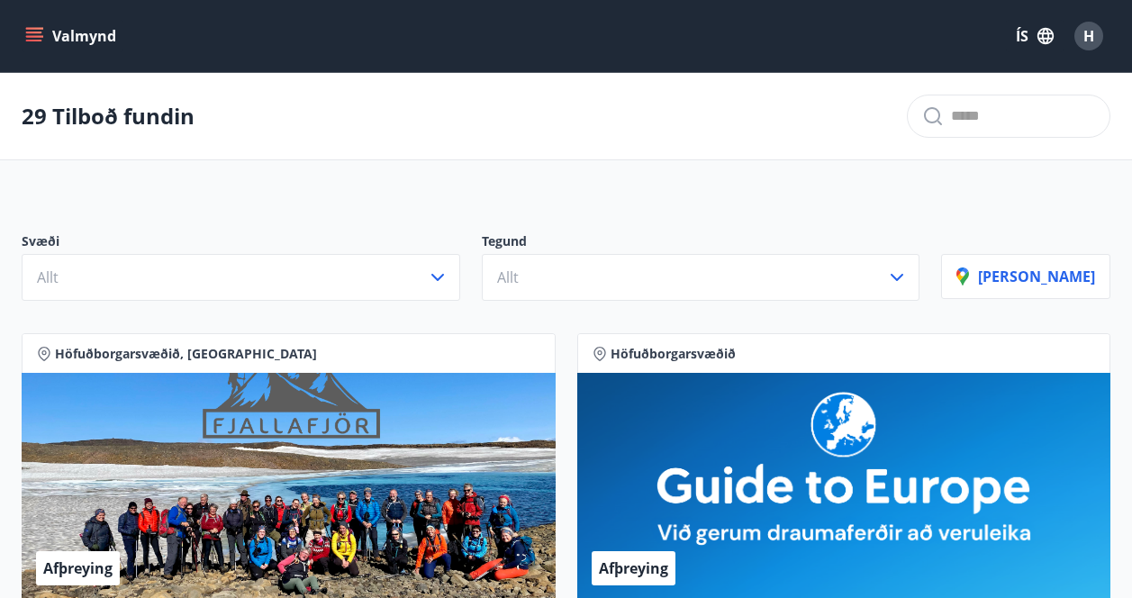
click at [30, 38] on icon "menu" at bounding box center [34, 36] width 18 height 18
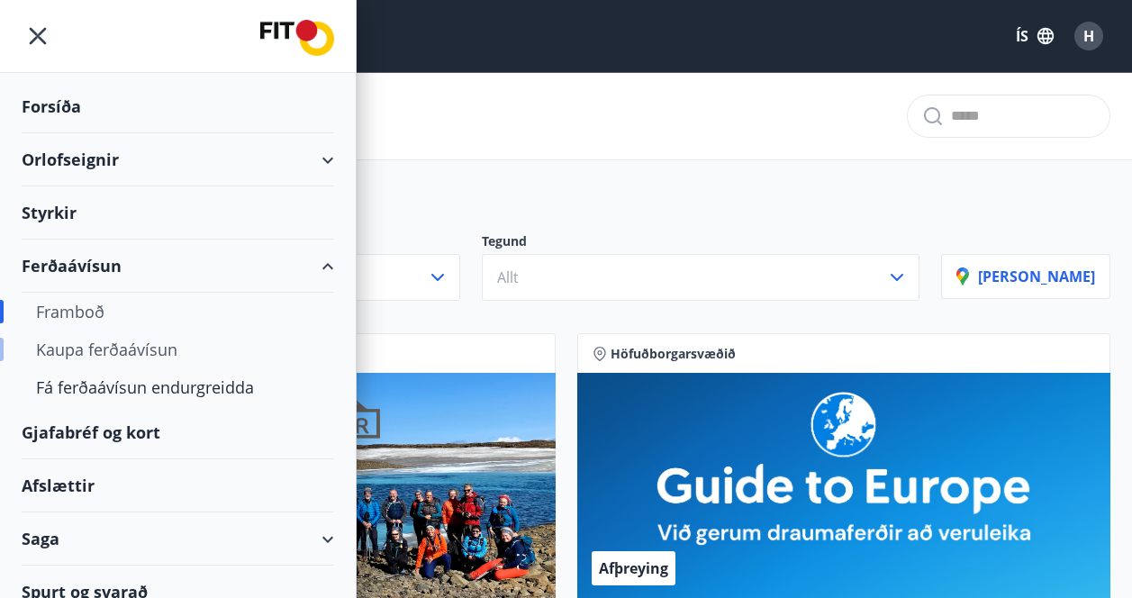
click at [128, 346] on div "Kaupa ferðaávísun" at bounding box center [178, 350] width 284 height 38
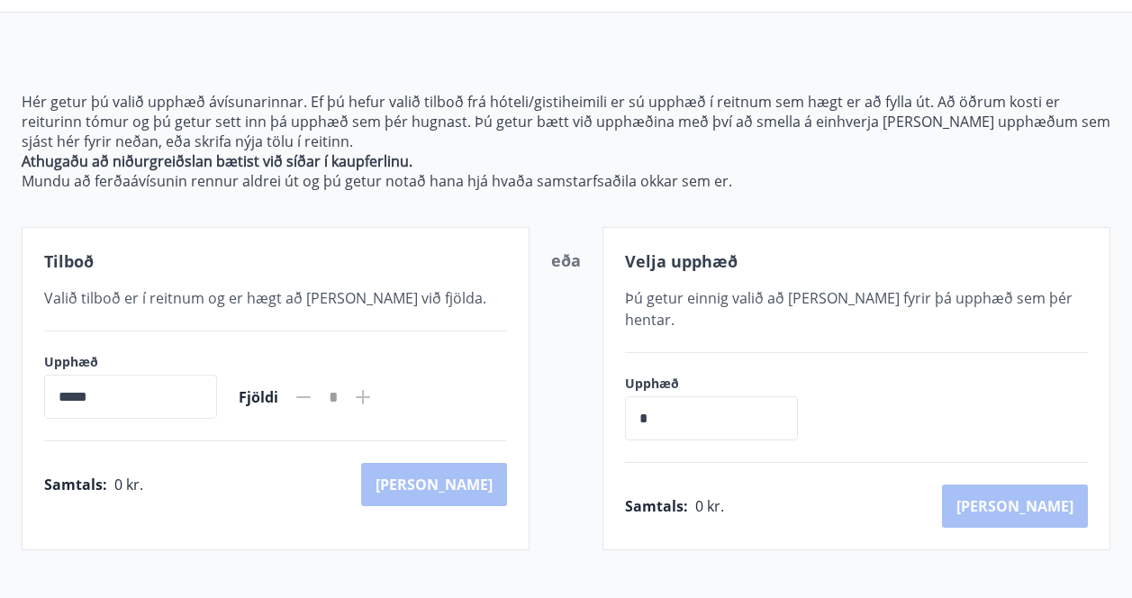
scroll to position [141, 0]
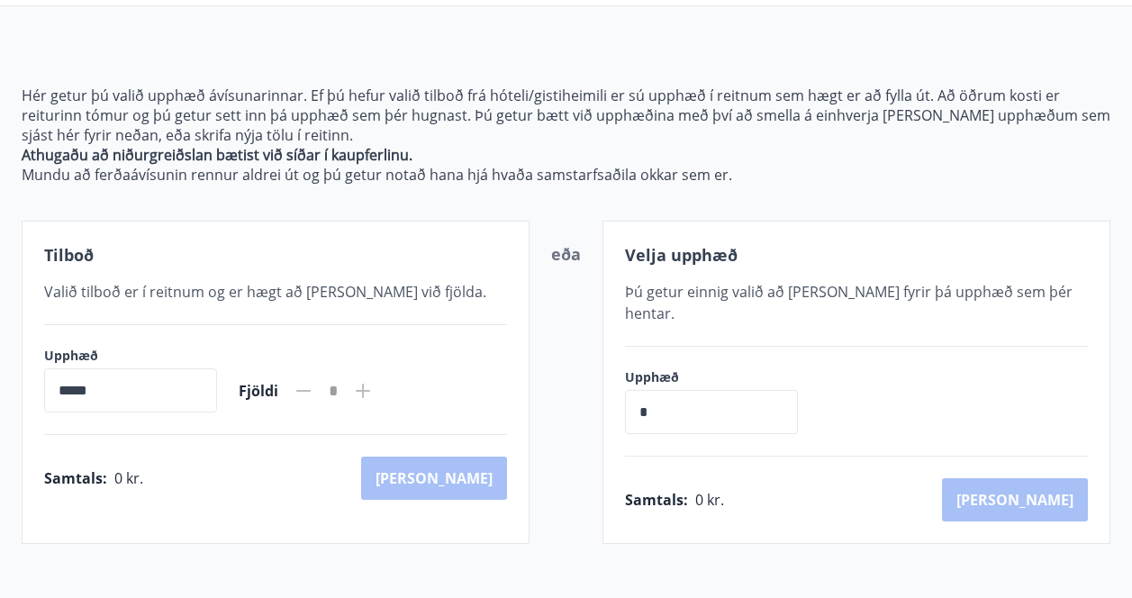
click at [697, 390] on input "*" at bounding box center [711, 412] width 173 height 44
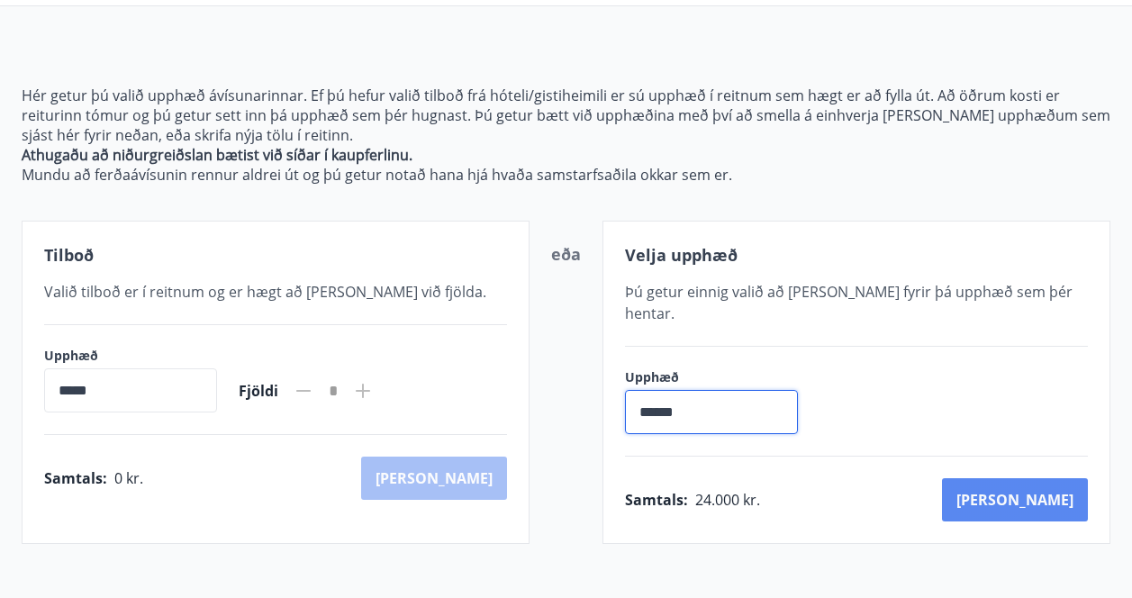
type input "******"
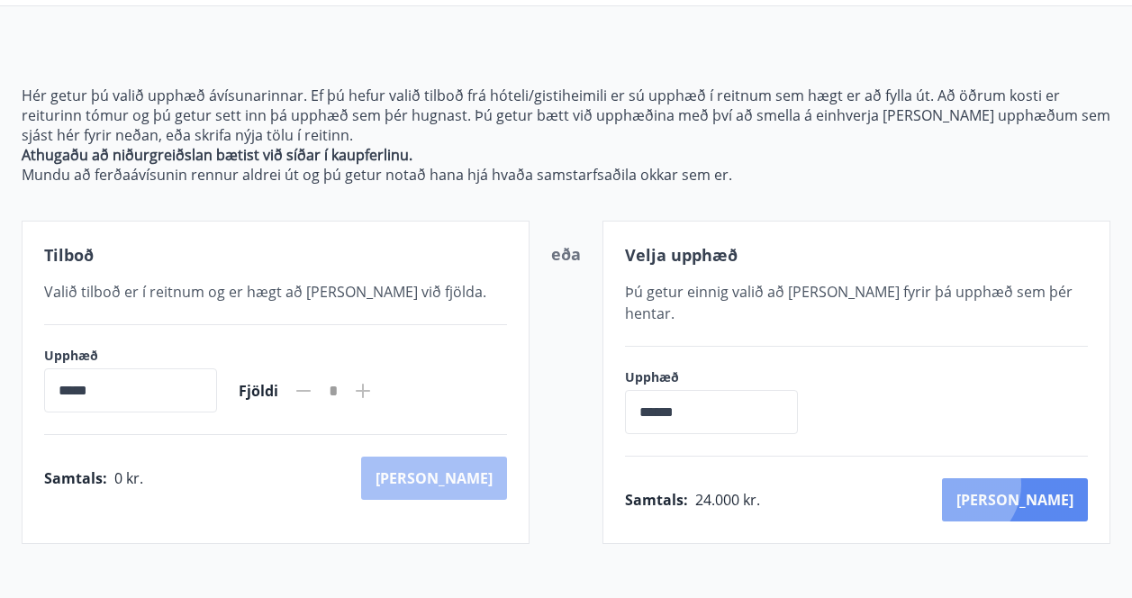
click at [1037, 478] on button "Kaup" at bounding box center [1015, 499] width 146 height 43
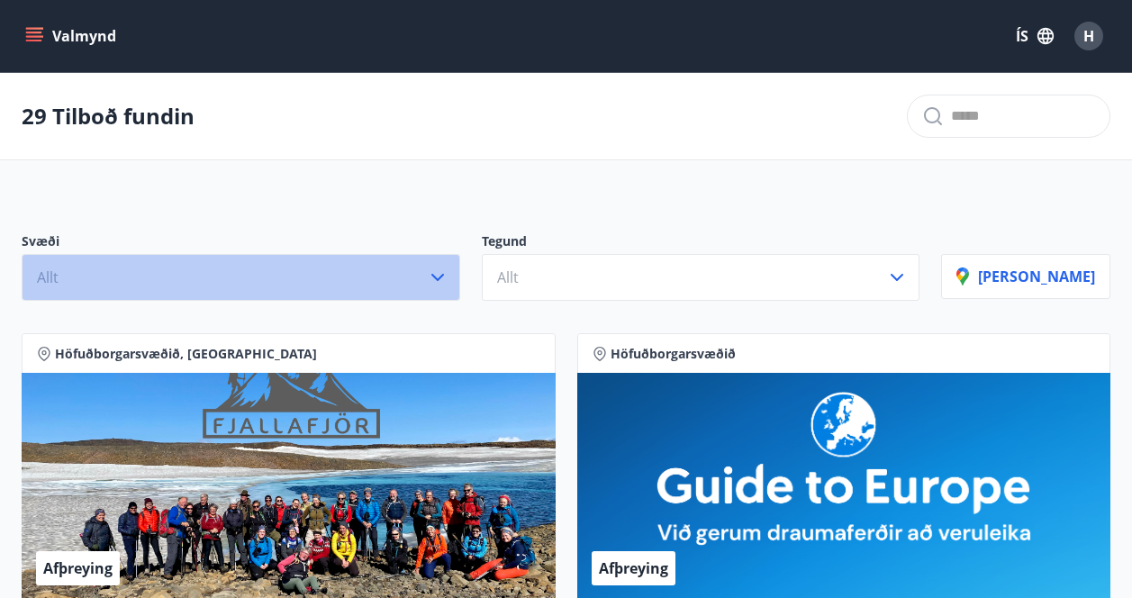
click at [109, 270] on button "Allt" at bounding box center [241, 277] width 439 height 47
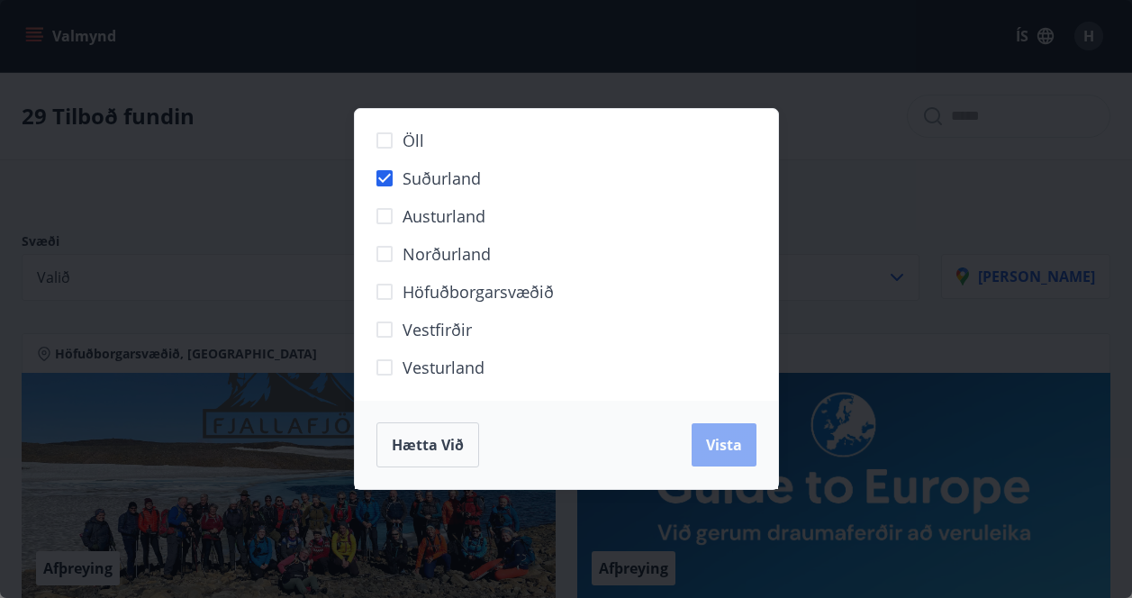
click at [714, 449] on span "Vista" at bounding box center [724, 445] width 36 height 20
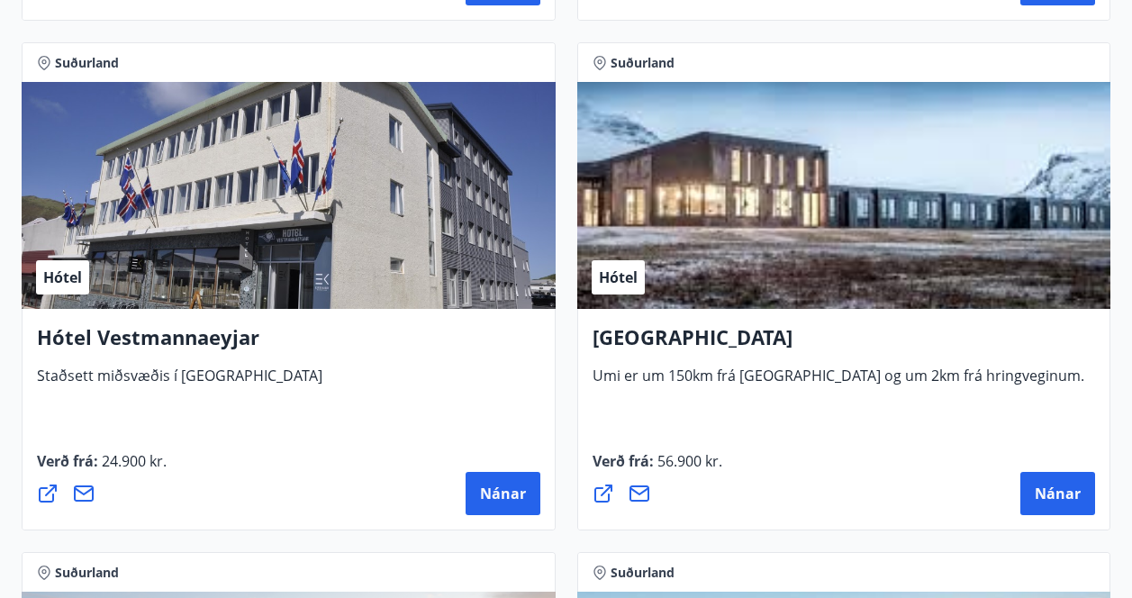
scroll to position [1917, 0]
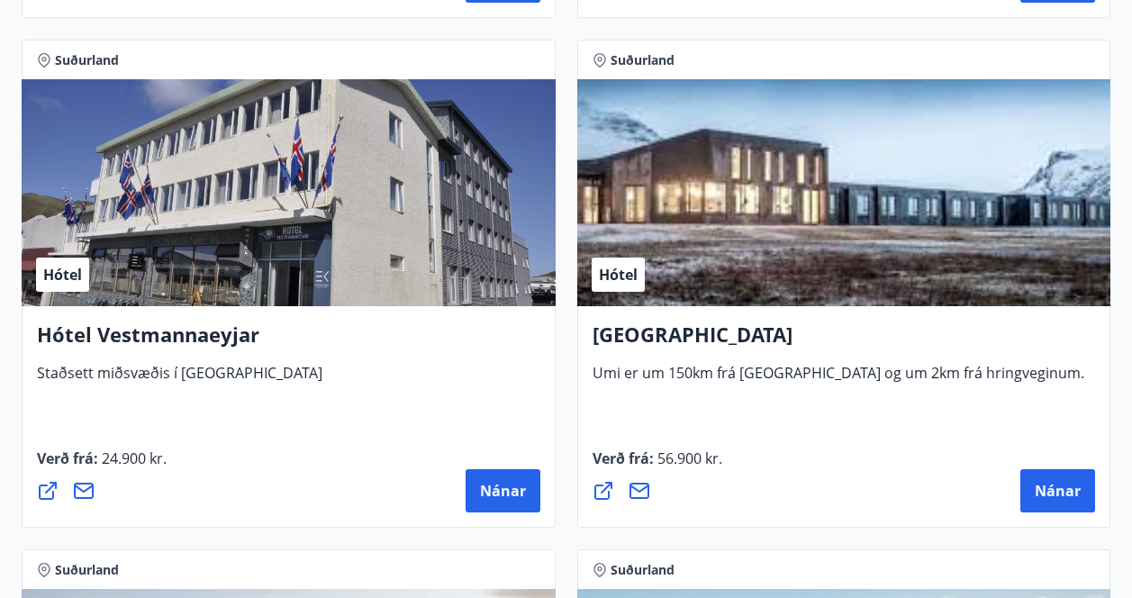
click at [704, 252] on div "Hótel" at bounding box center [845, 192] width 534 height 227
click at [1041, 477] on button "Nánar" at bounding box center [1058, 490] width 75 height 43
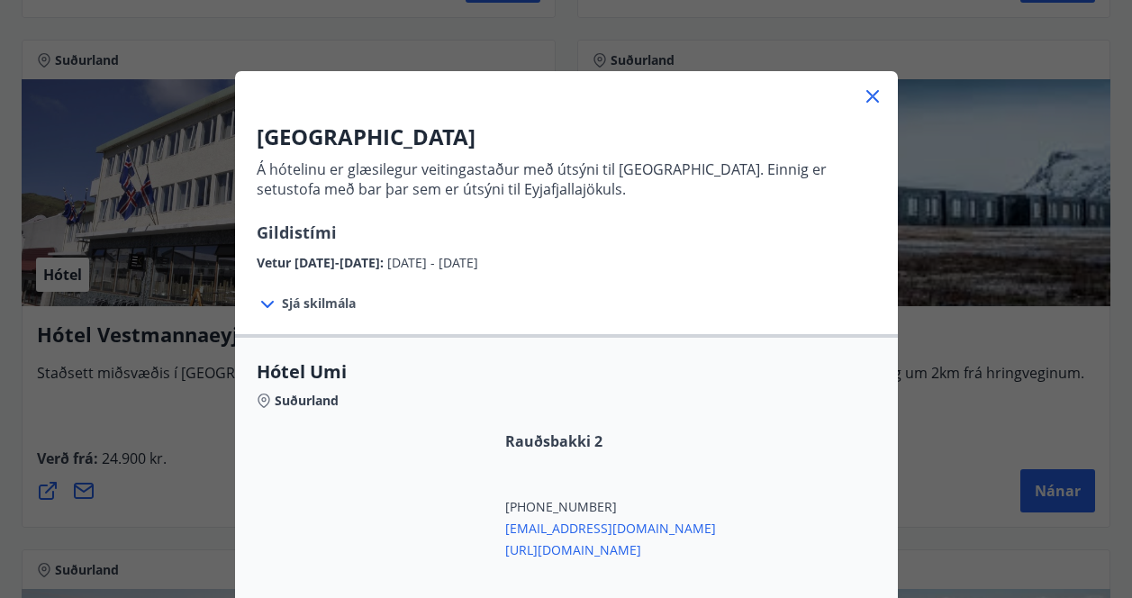
scroll to position [31, 0]
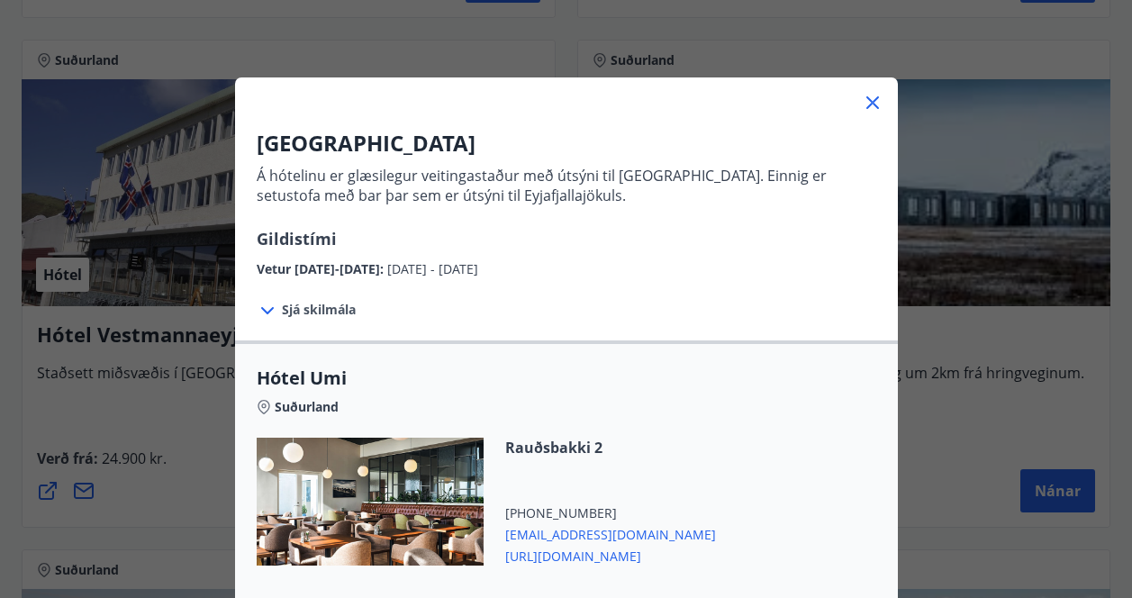
click at [874, 102] on icon at bounding box center [873, 103] width 22 height 22
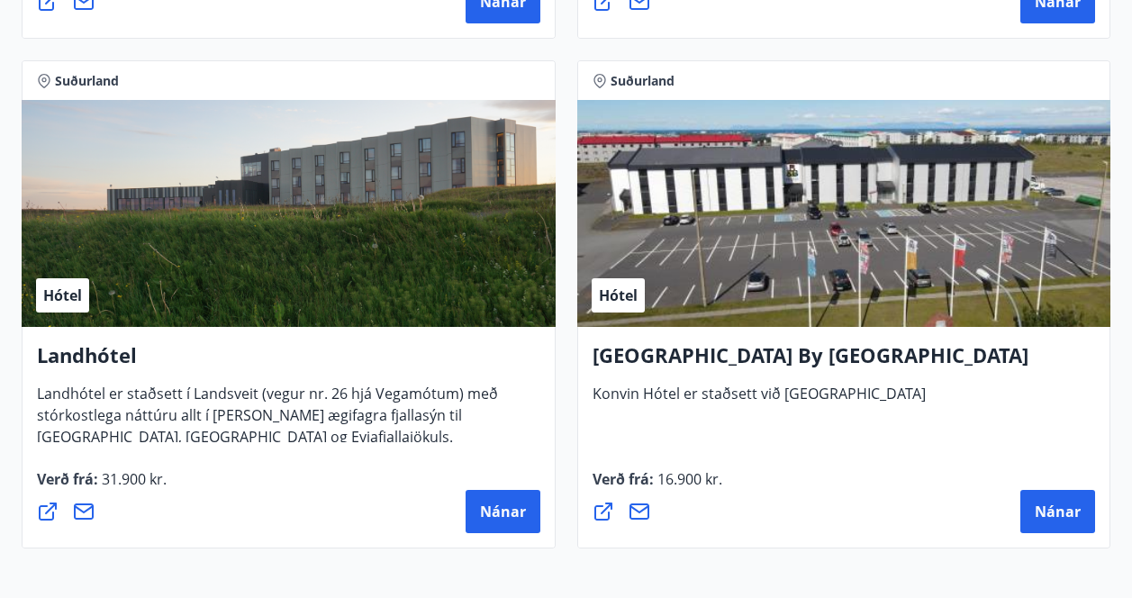
scroll to position [2405, 0]
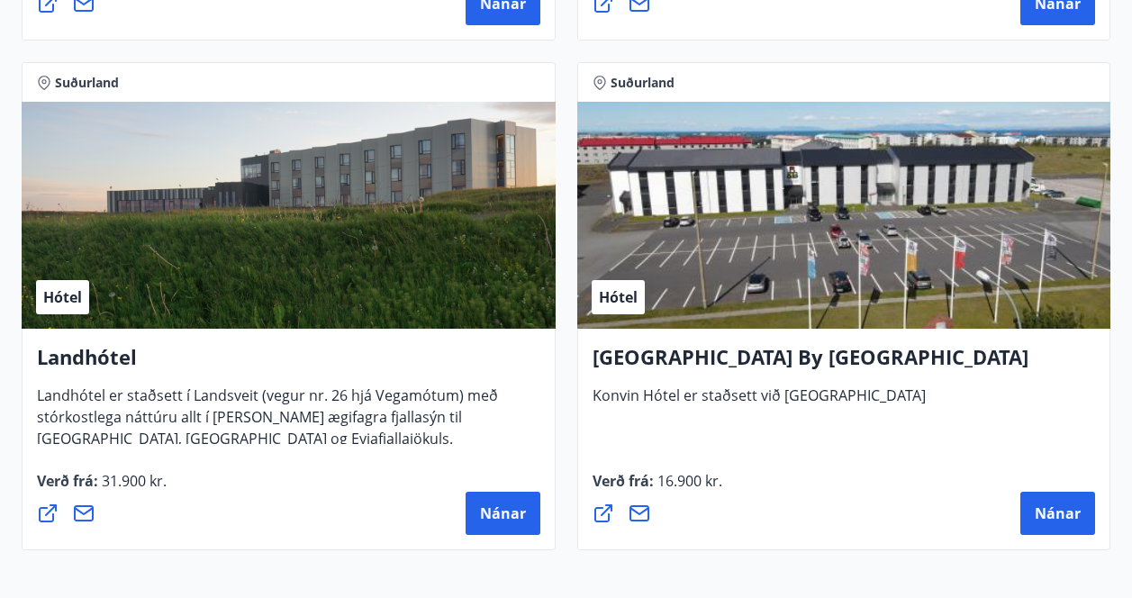
click at [435, 234] on div "Hótel" at bounding box center [289, 215] width 534 height 227
click at [65, 302] on span "Hótel" at bounding box center [62, 297] width 39 height 20
click at [497, 505] on span "Nánar" at bounding box center [503, 514] width 46 height 20
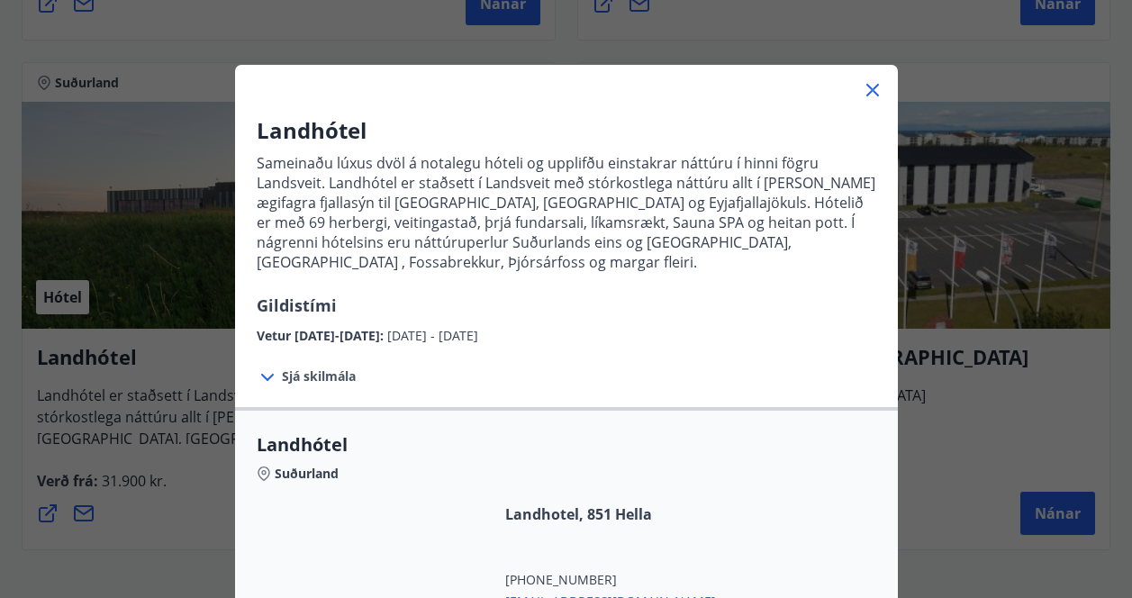
scroll to position [46, 0]
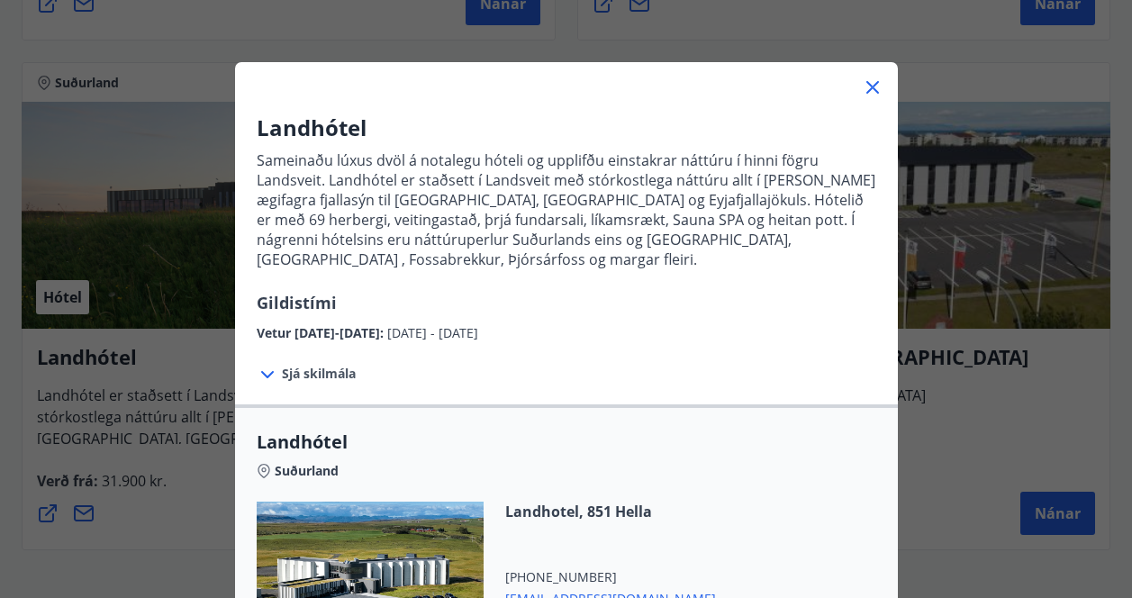
click at [869, 86] on icon at bounding box center [873, 88] width 22 height 22
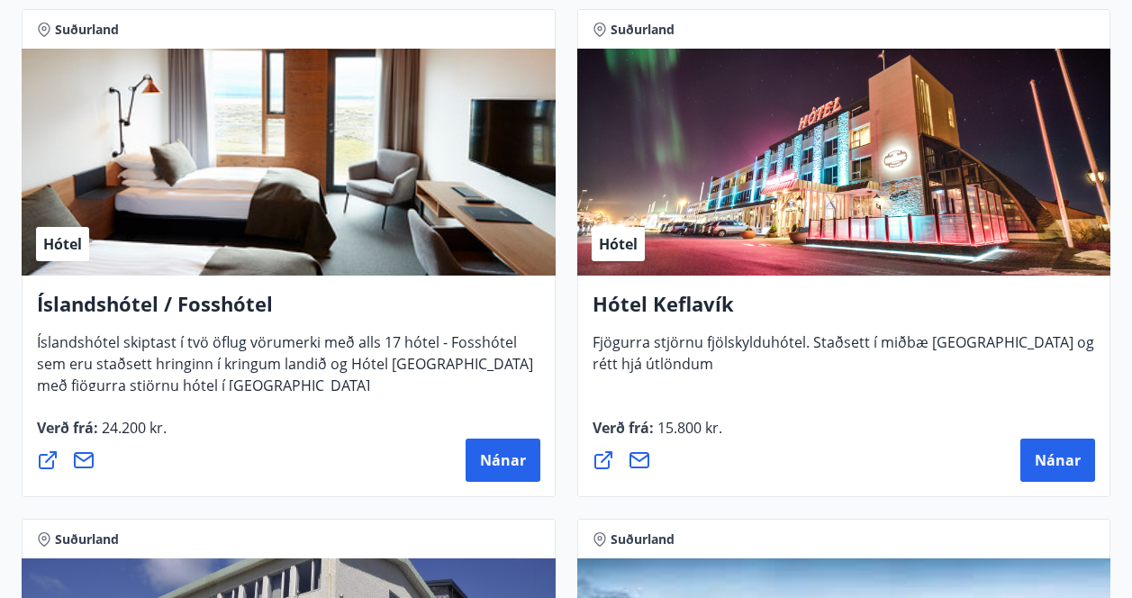
scroll to position [1436, 0]
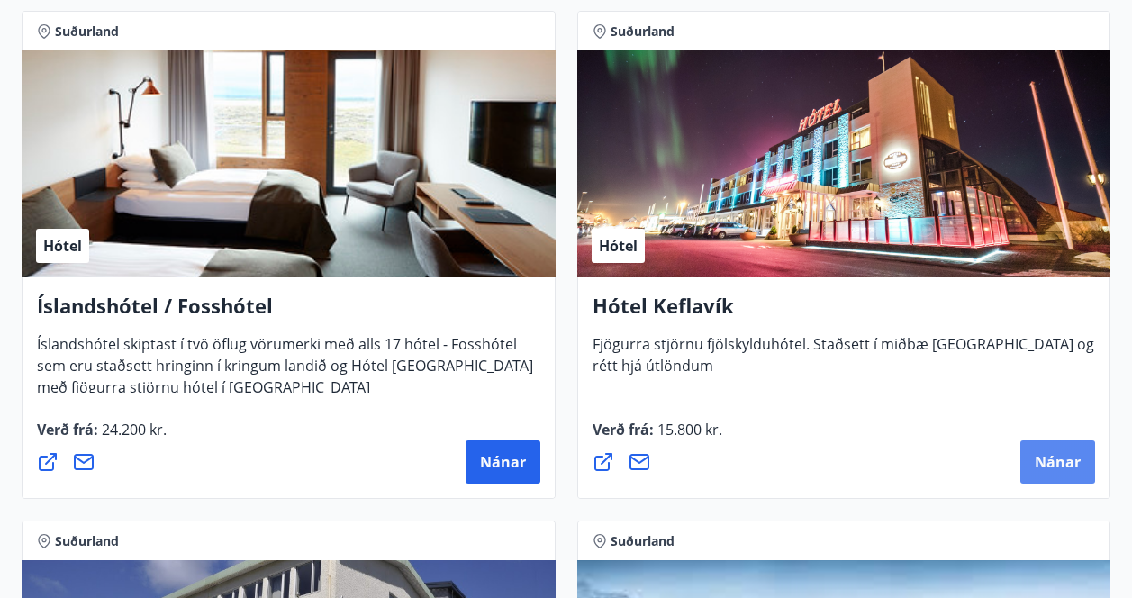
click at [1034, 453] on button "Nánar" at bounding box center [1058, 462] width 75 height 43
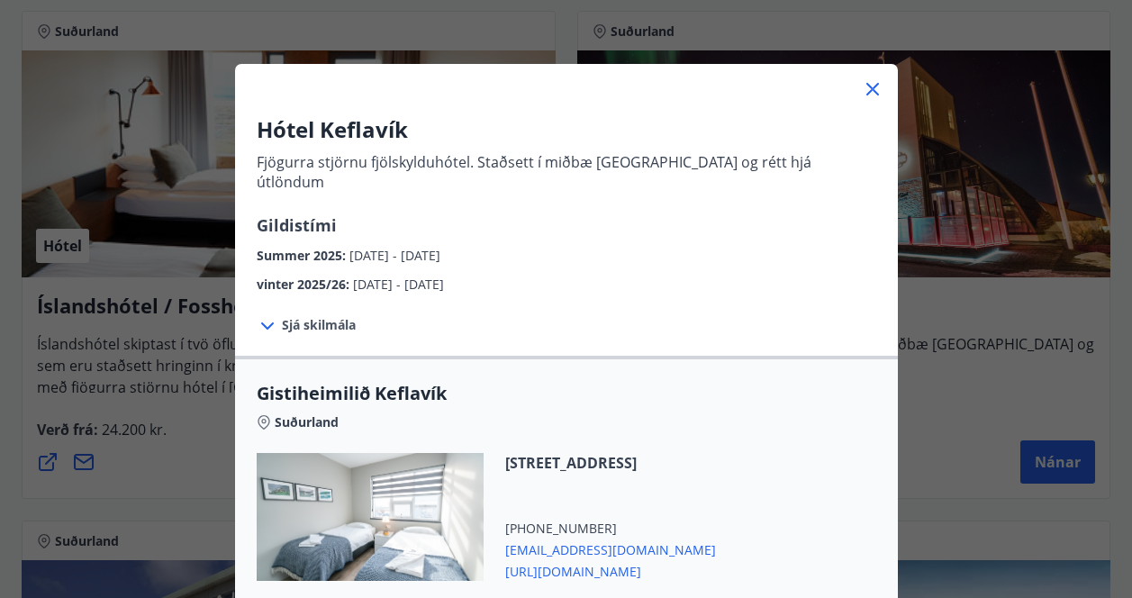
scroll to position [41, 0]
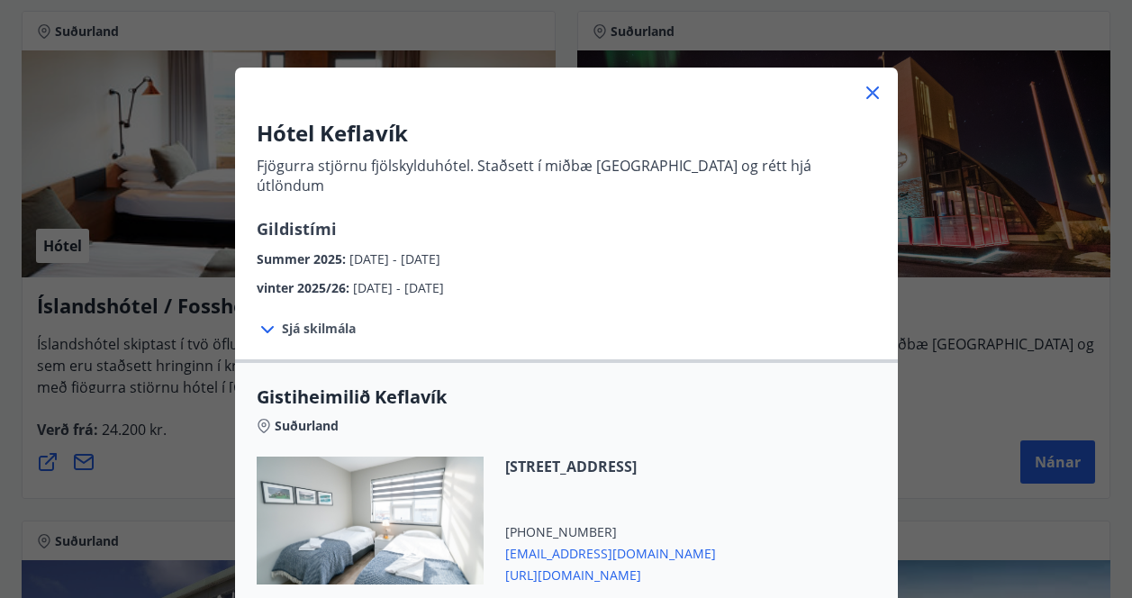
click at [872, 87] on icon at bounding box center [873, 93] width 22 height 22
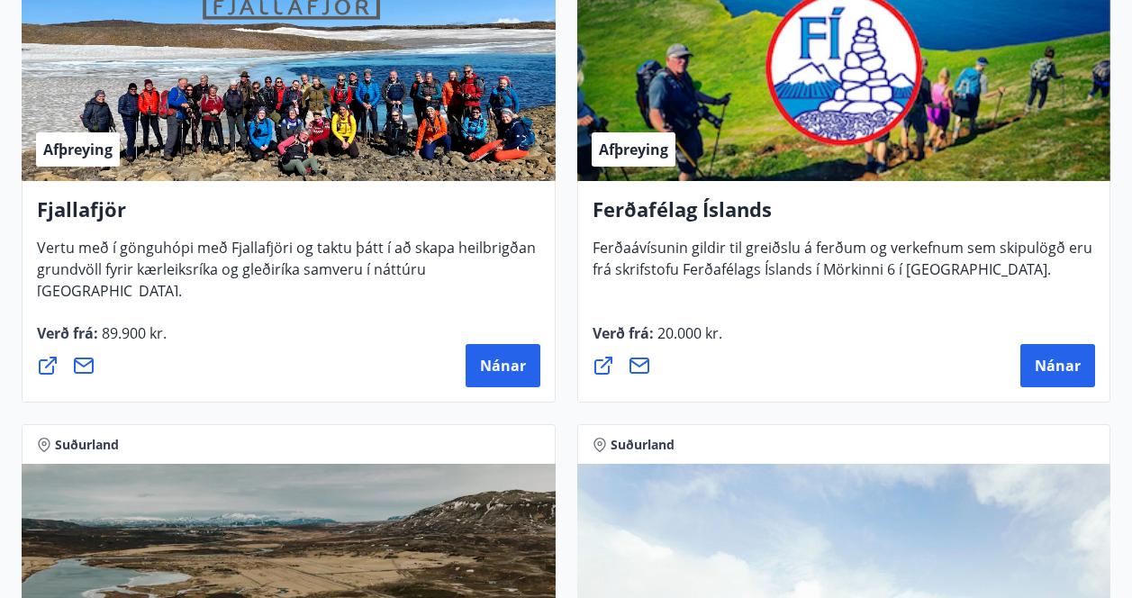
scroll to position [0, 0]
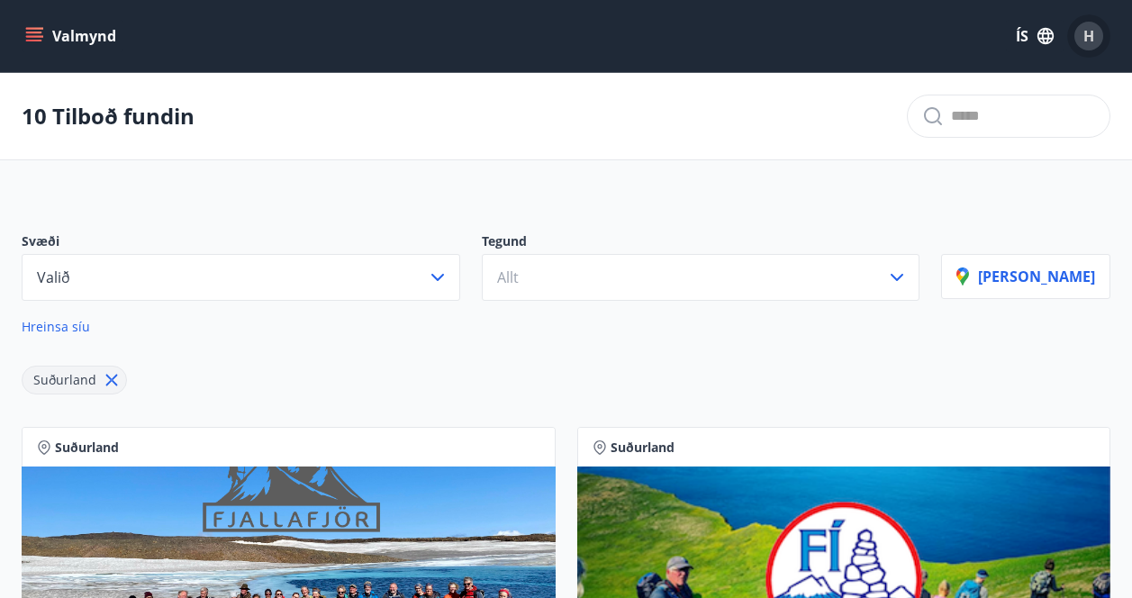
click at [1088, 50] on div "H" at bounding box center [1089, 36] width 29 height 29
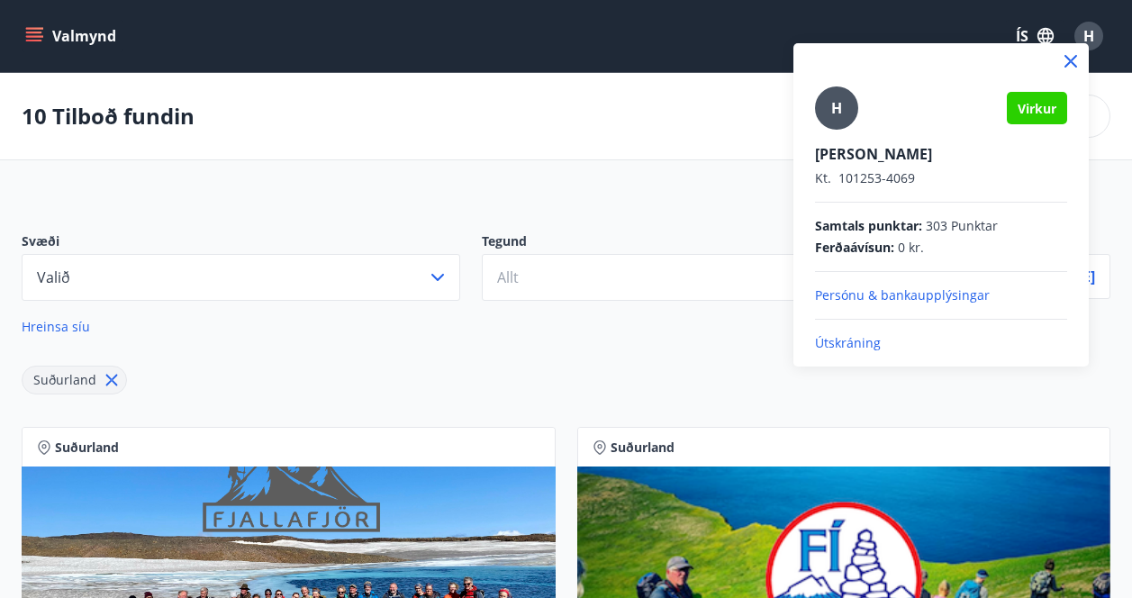
click at [1088, 50] on div at bounding box center [942, 61] width 296 height 36
click at [869, 342] on p "Útskráning" at bounding box center [941, 343] width 252 height 18
click at [858, 342] on p "Útskráning" at bounding box center [941, 343] width 252 height 18
